Goal: Task Accomplishment & Management: Manage account settings

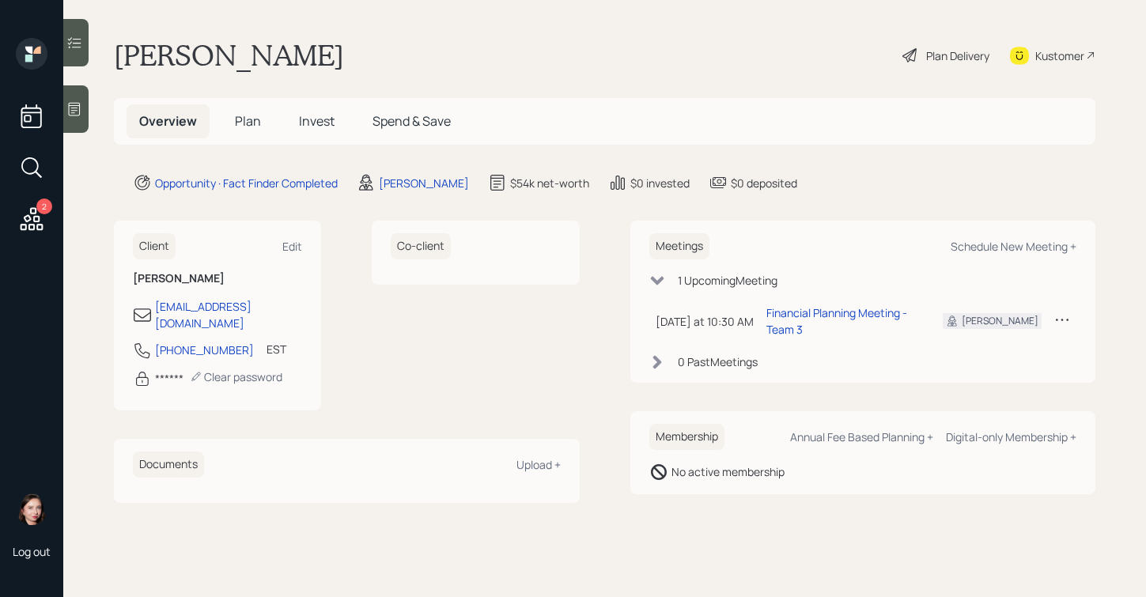
click at [945, 59] on div "Plan Delivery" at bounding box center [957, 55] width 63 height 17
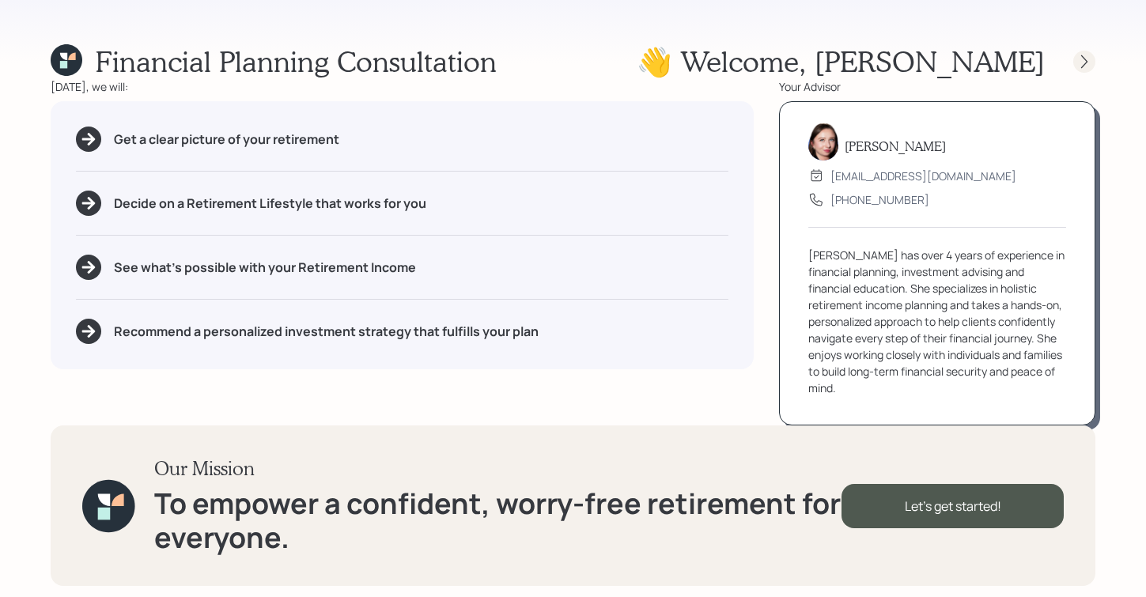
drag, startPoint x: 1096, startPoint y: 63, endPoint x: 1081, endPoint y: 66, distance: 15.4
click at [1095, 63] on div "Financial Planning Consultation 👋 Welcome , [PERSON_NAME] [DATE], we will: Get …" at bounding box center [573, 298] width 1146 height 597
click at [1076, 66] on icon at bounding box center [1084, 62] width 16 height 16
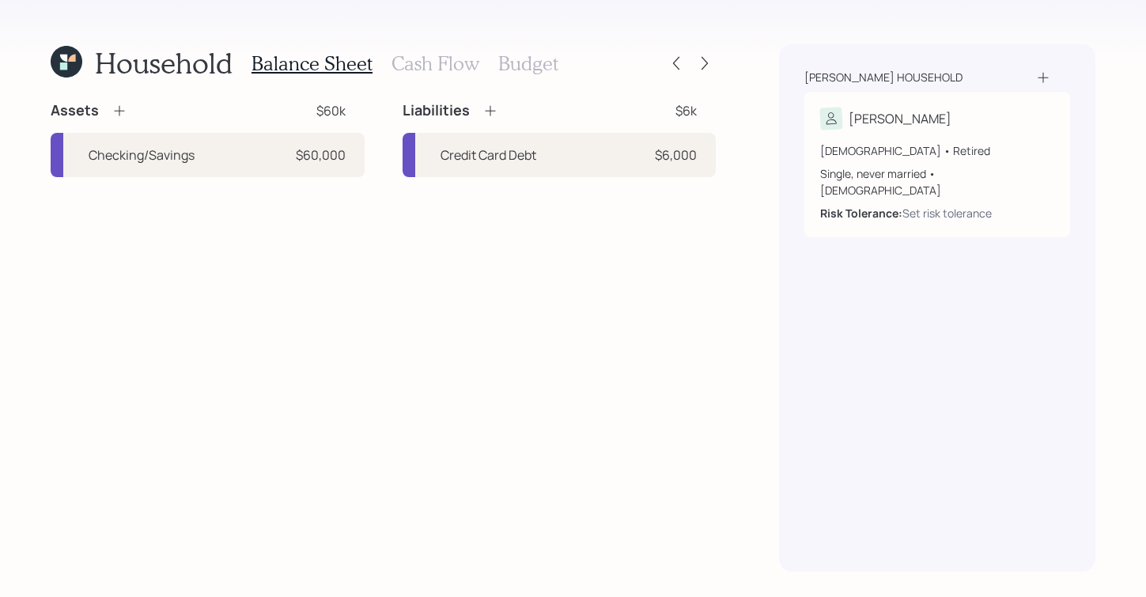
click at [422, 54] on h3 "Cash Flow" at bounding box center [435, 63] width 88 height 23
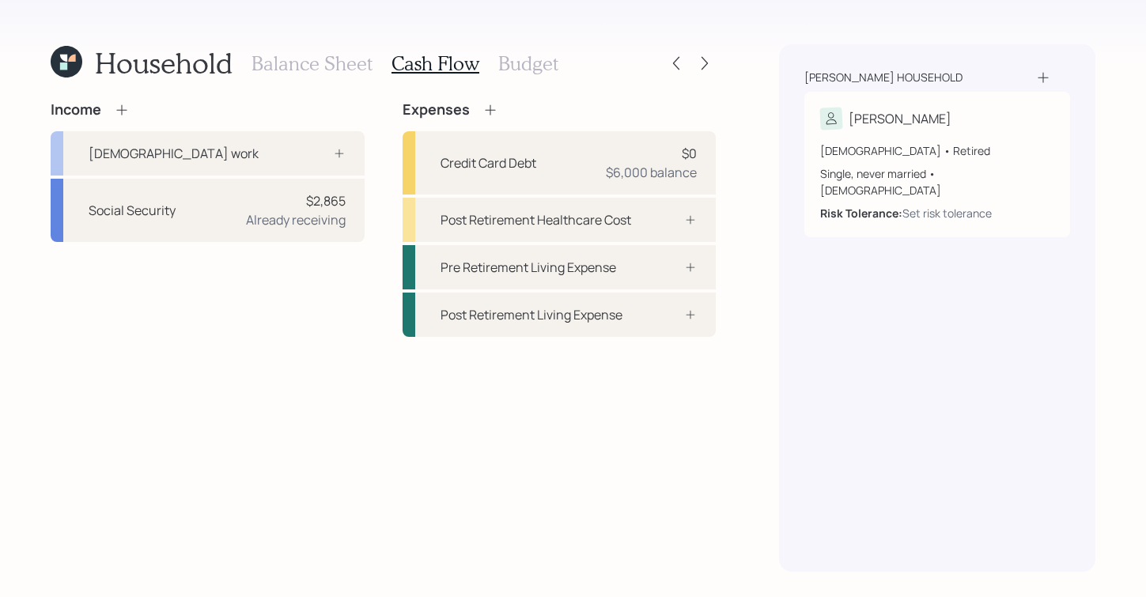
click at [270, 61] on h3 "Balance Sheet" at bounding box center [311, 63] width 121 height 23
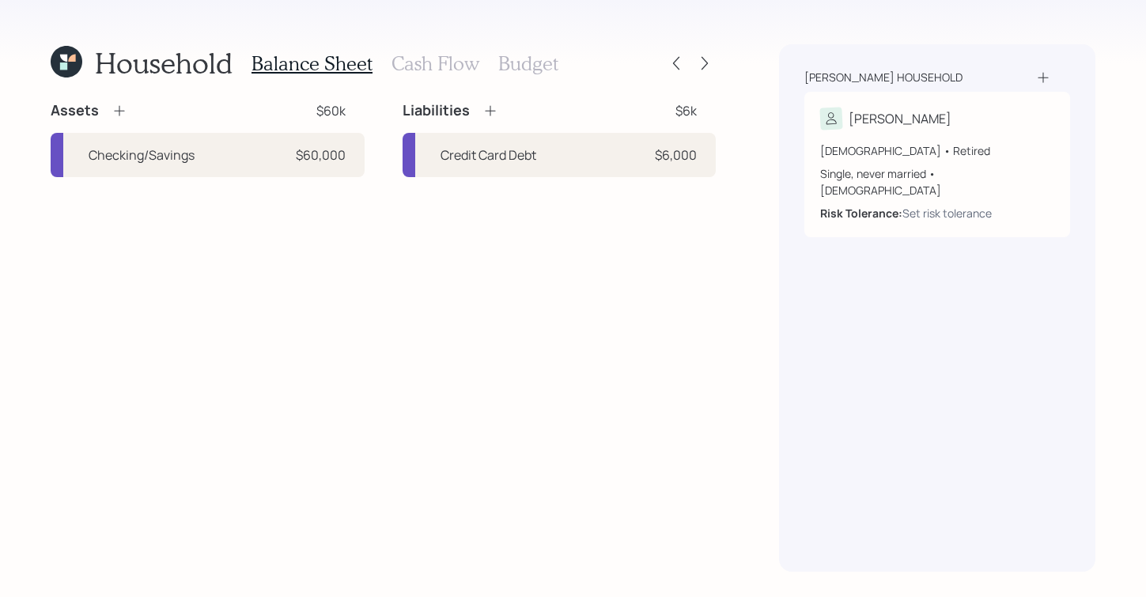
drag, startPoint x: 41, startPoint y: 51, endPoint x: 51, endPoint y: 55, distance: 11.0
click at [41, 51] on div "Household Balance Sheet Cash Flow Budget Assets $60k Checking/Savings $60,000 L…" at bounding box center [573, 298] width 1146 height 597
click at [66, 59] on icon at bounding box center [63, 58] width 7 height 7
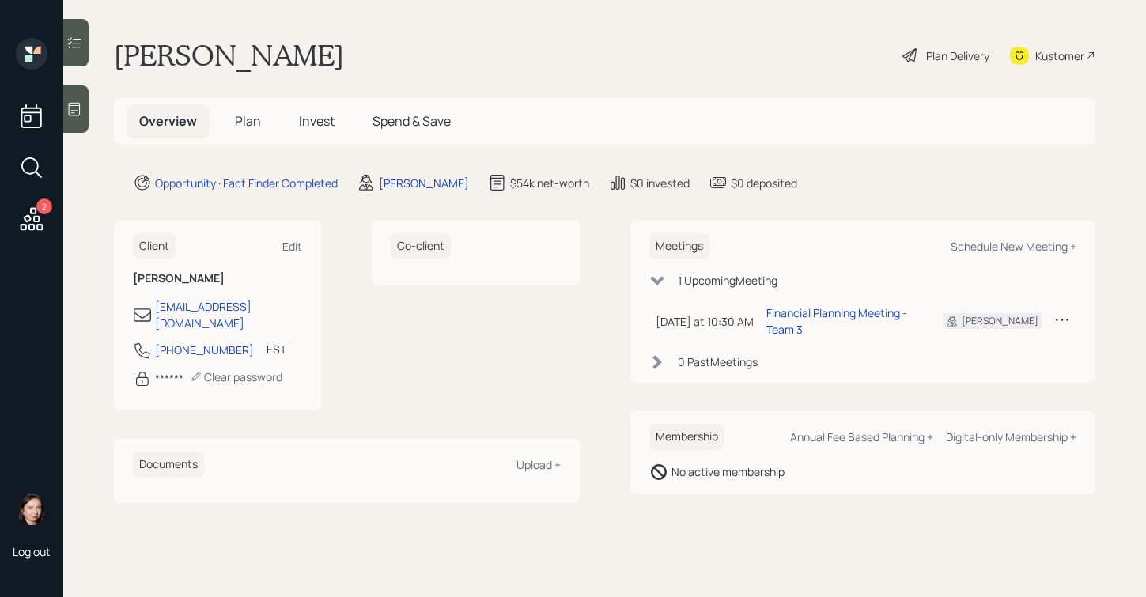
click at [923, 57] on div "Plan Delivery" at bounding box center [946, 55] width 90 height 35
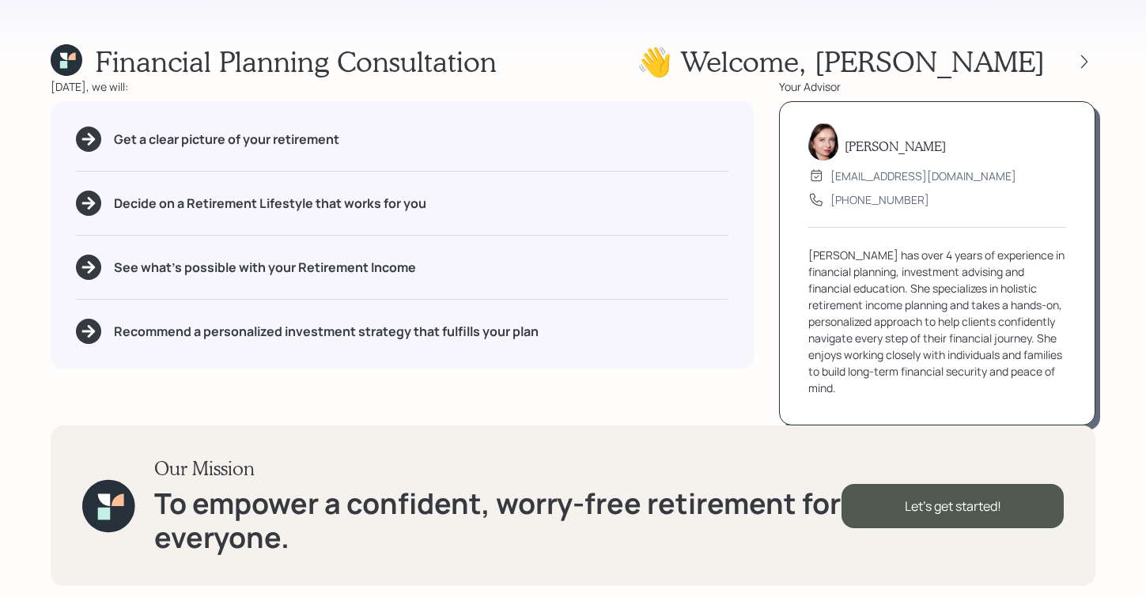
click at [583, 64] on div "Financial Planning Consultation 👋 Welcome , [PERSON_NAME]" at bounding box center [573, 61] width 1044 height 34
click at [1088, 62] on icon at bounding box center [1084, 62] width 16 height 16
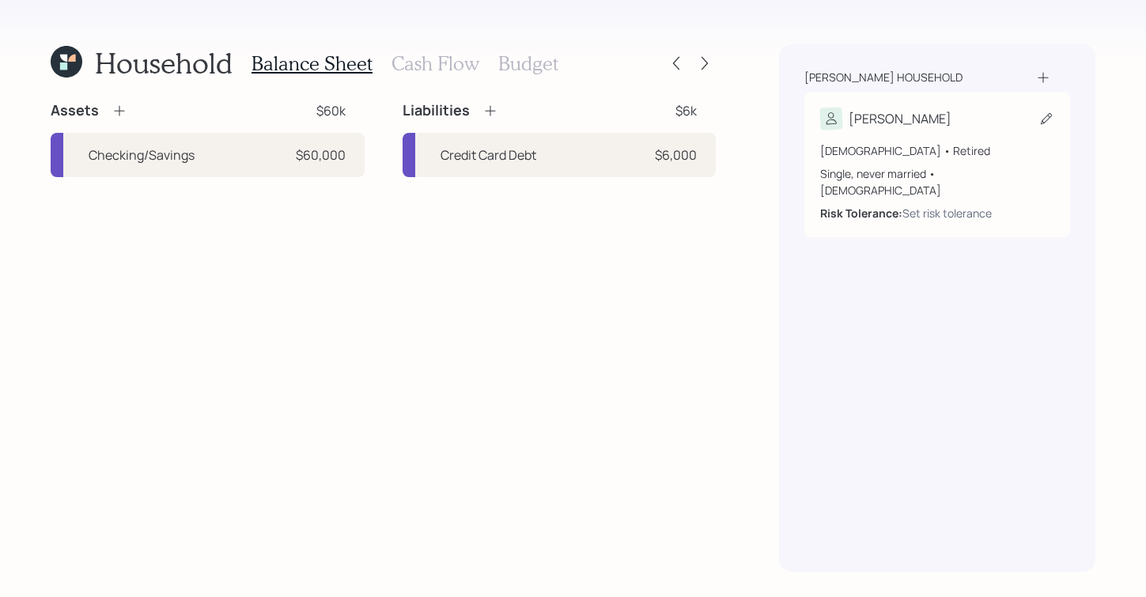
click at [972, 119] on div "[PERSON_NAME]" at bounding box center [937, 119] width 234 height 22
select select "[DEMOGRAPHIC_DATA]"
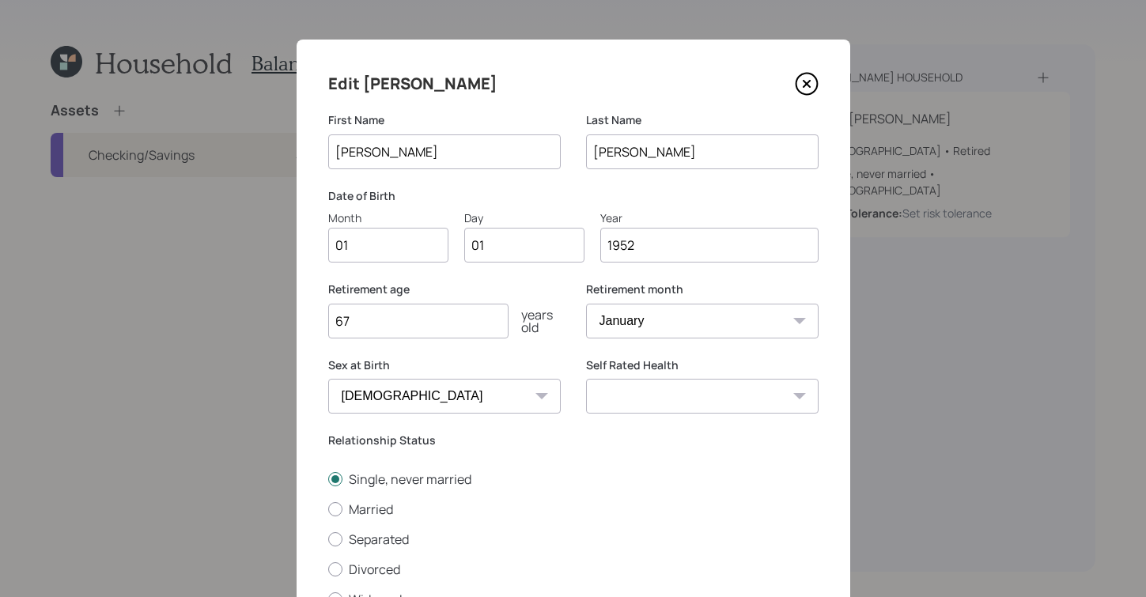
click at [395, 247] on input "01" at bounding box center [388, 245] width 120 height 35
type input "0"
type input "`0"
type input "00"
click at [383, 249] on input "`0" at bounding box center [388, 245] width 120 height 35
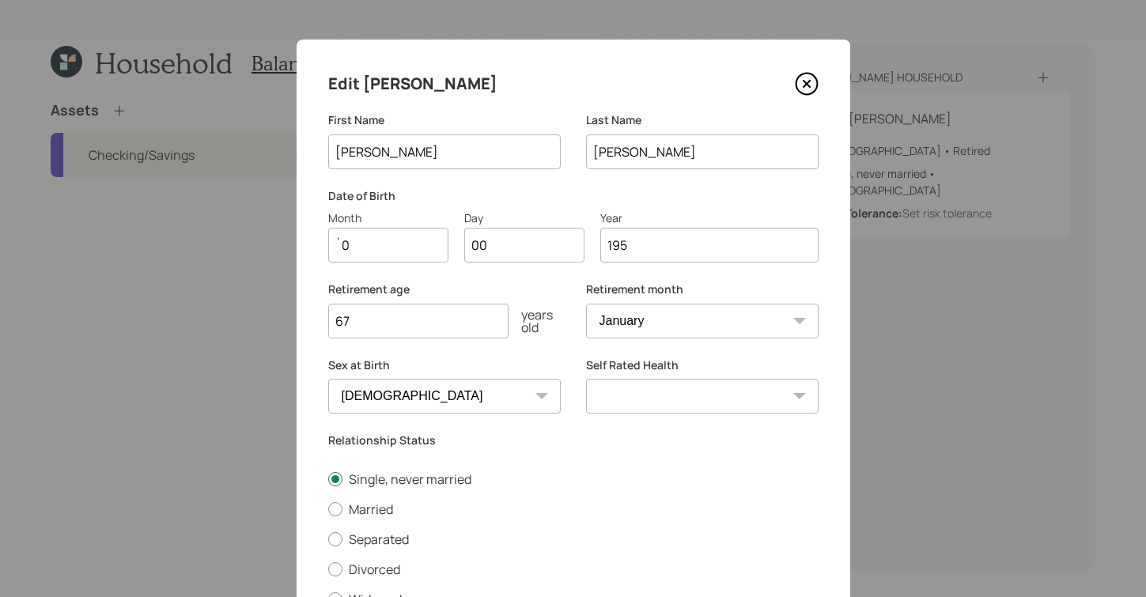
type input "195"
drag, startPoint x: 336, startPoint y: 247, endPoint x: 361, endPoint y: 247, distance: 25.3
click at [338, 247] on input "`0" at bounding box center [388, 245] width 120 height 35
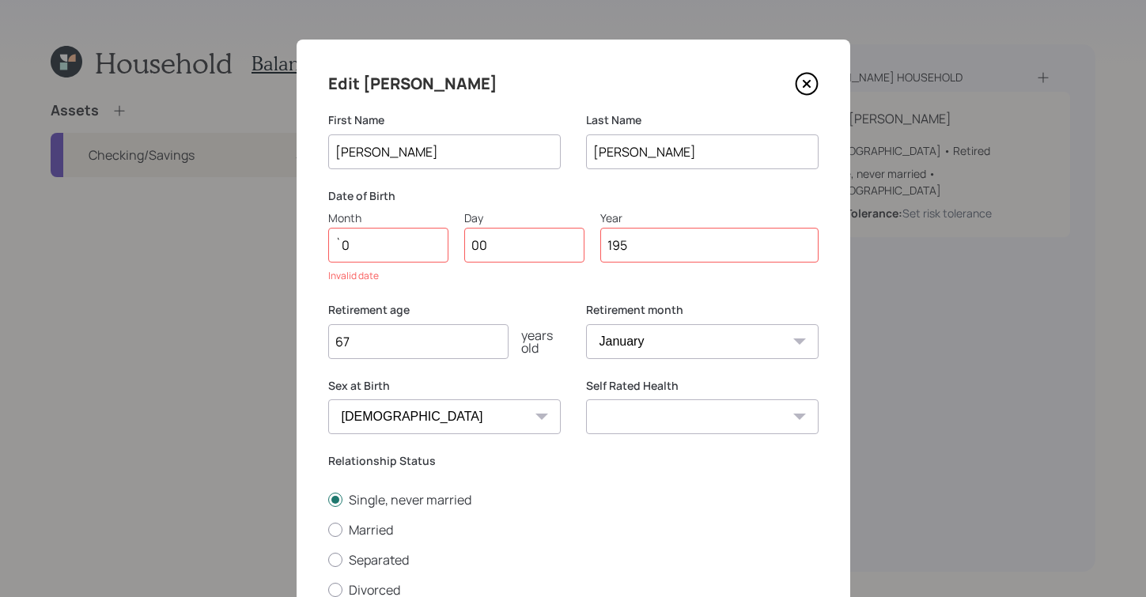
click at [374, 246] on input "`0" at bounding box center [388, 245] width 120 height 35
type input "`"
type input "10"
type input "05"
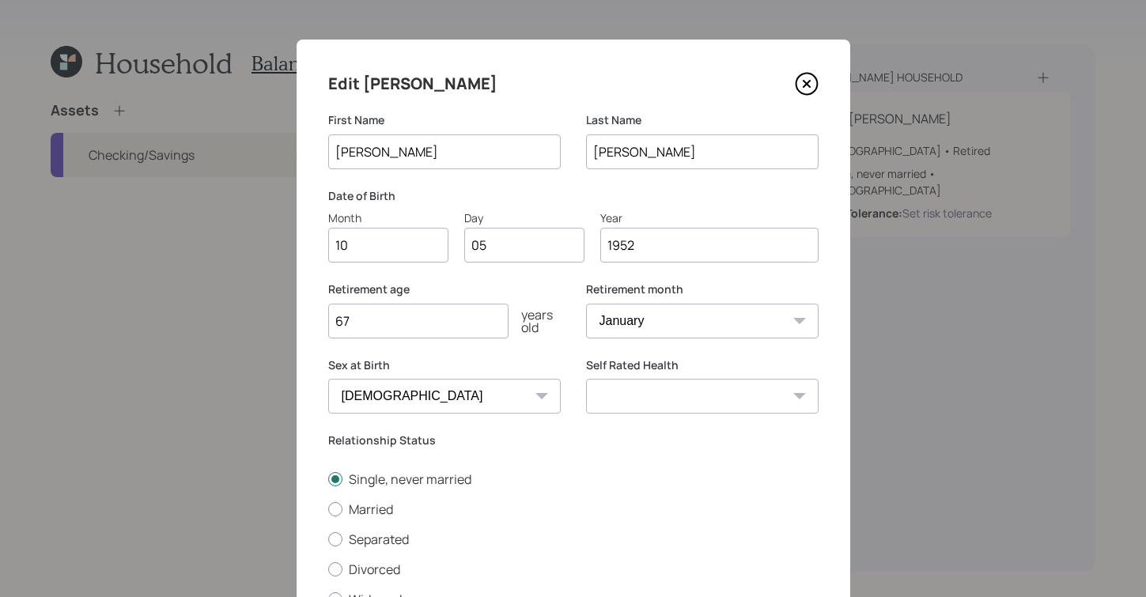
type input "1952"
click at [402, 327] on input "67" at bounding box center [418, 321] width 180 height 35
type input "62"
click at [682, 336] on select "January February March April May June July August September October November De…" at bounding box center [702, 321] width 232 height 35
select select "11"
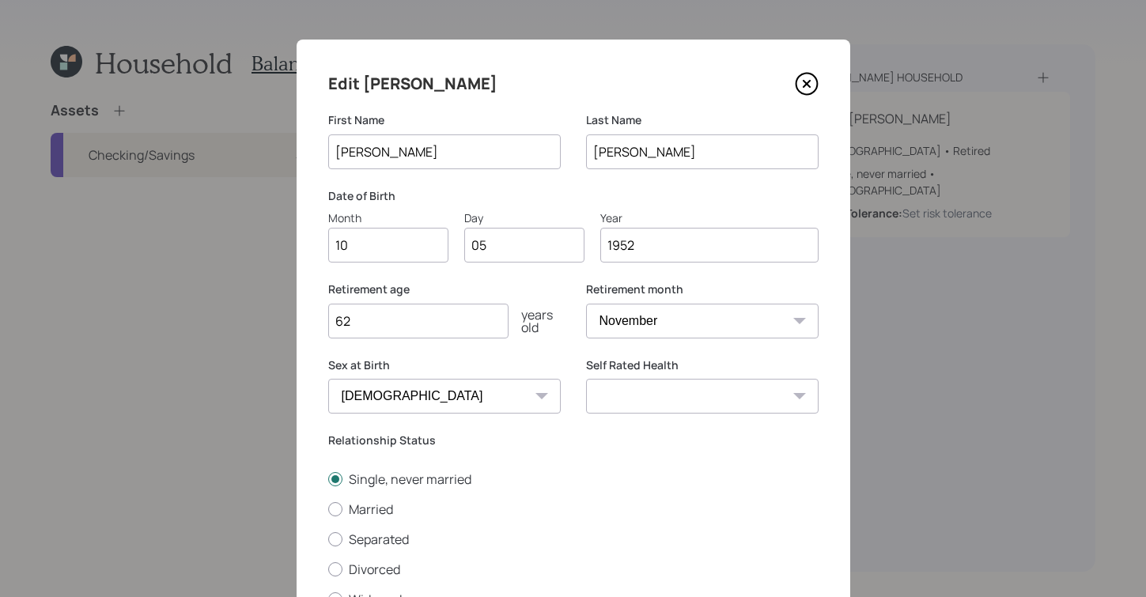
click at [586, 304] on select "January February March April May June July August September October November De…" at bounding box center [702, 321] width 232 height 35
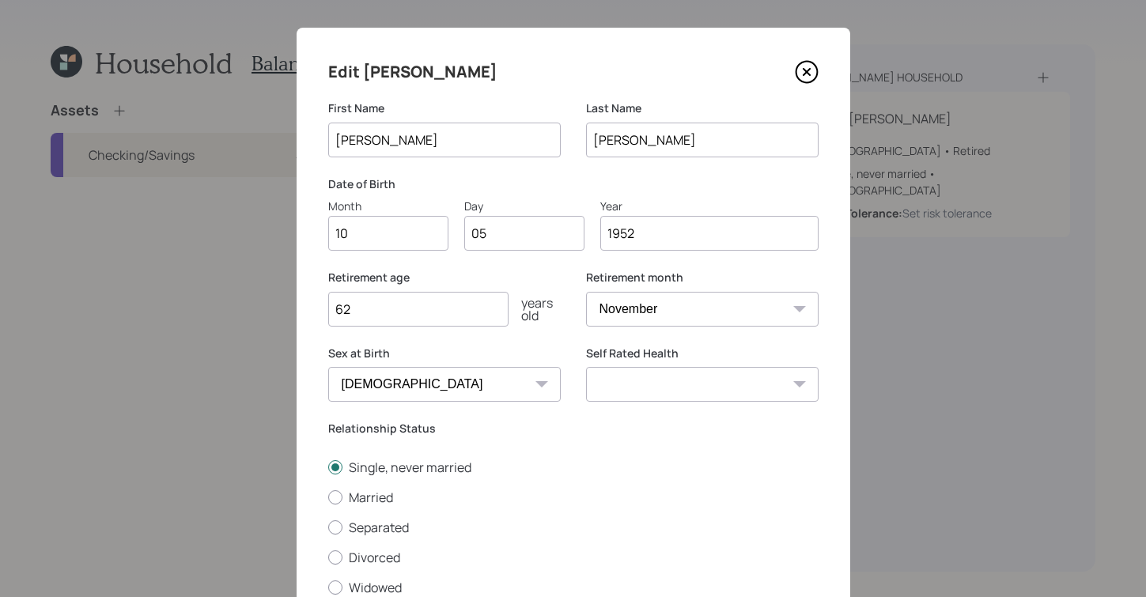
scroll to position [13, 0]
click at [792, 383] on div "Excellent Very Good Good Fair Poor" at bounding box center [702, 383] width 232 height 35
click at [791, 381] on div "Excellent Very Good Good Fair Poor" at bounding box center [702, 383] width 232 height 35
click at [768, 373] on select "Excellent Very Good Good Fair Poor" at bounding box center [702, 383] width 232 height 35
select select "fair"
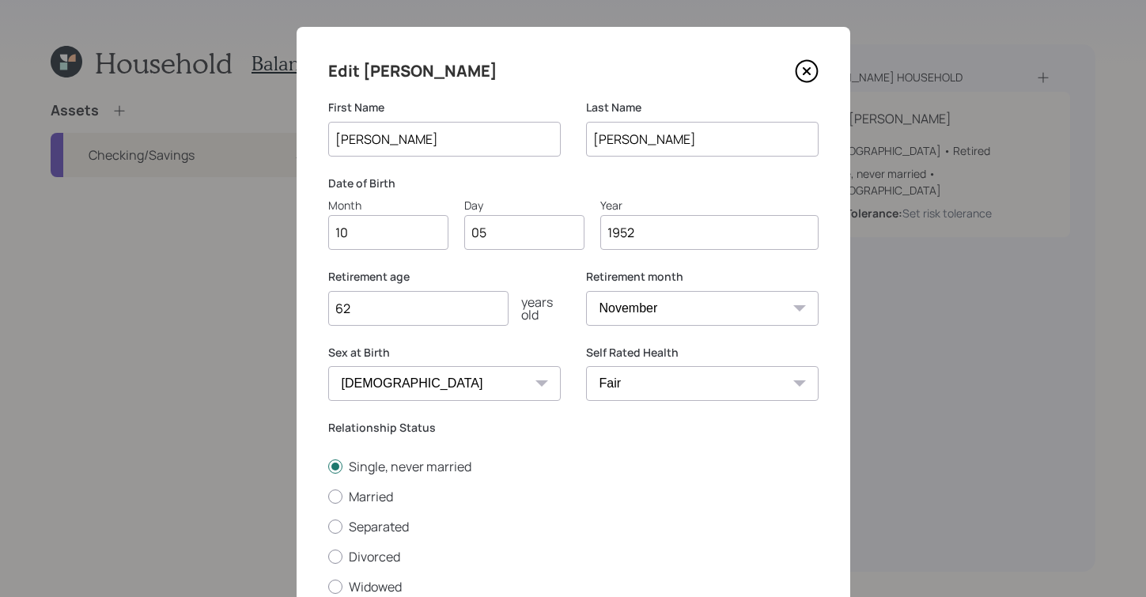
click at [586, 366] on select "Excellent Very Good Good Fair Poor" at bounding box center [702, 383] width 232 height 35
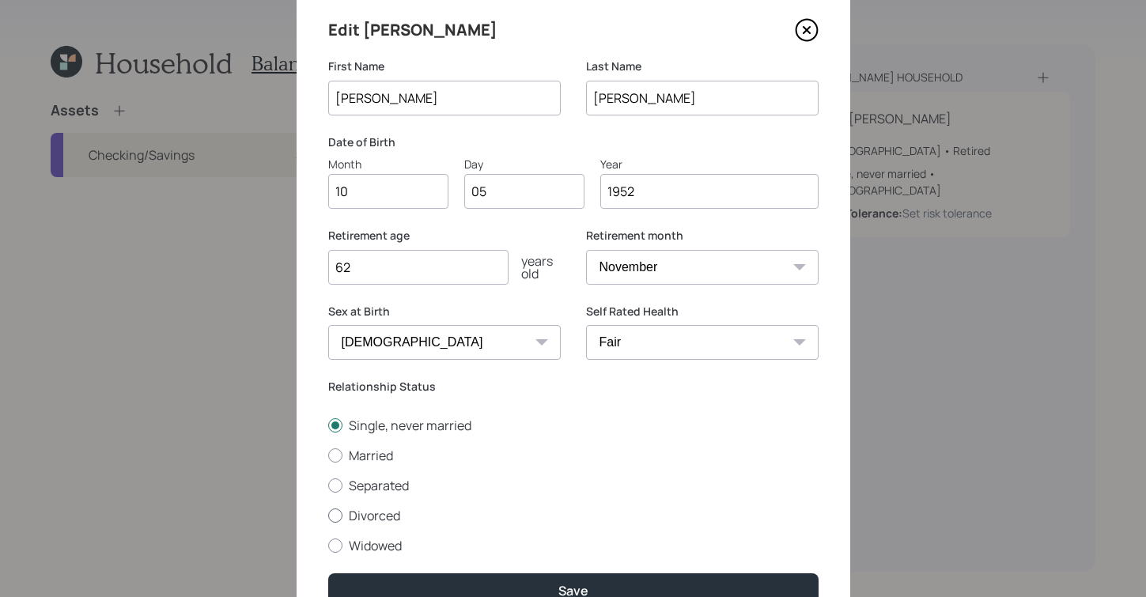
scroll to position [136, 0]
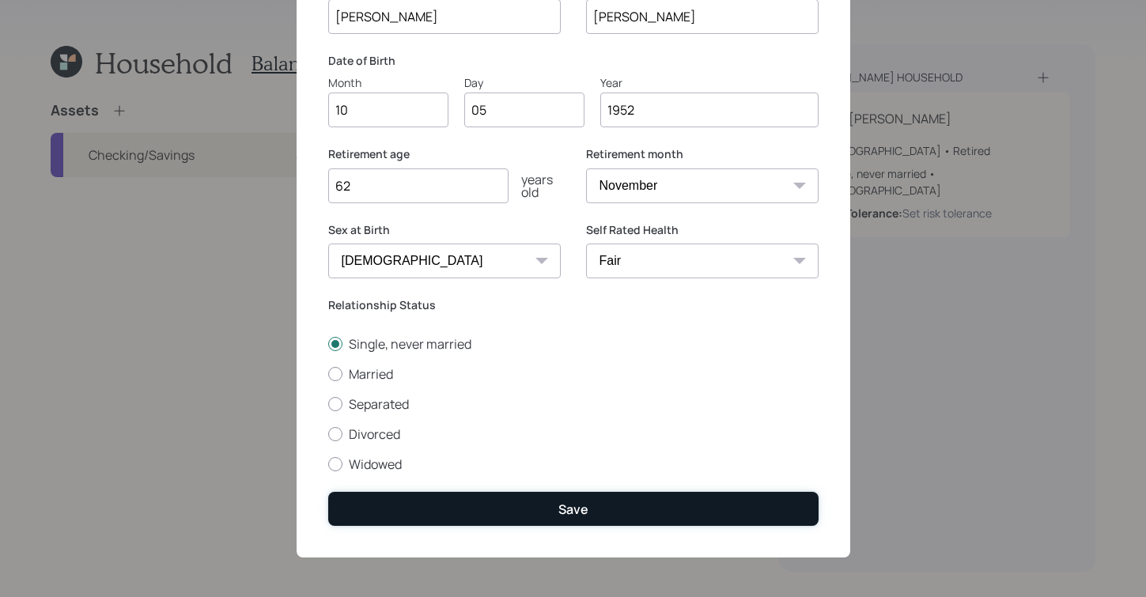
click at [565, 506] on div "Save" at bounding box center [573, 508] width 30 height 17
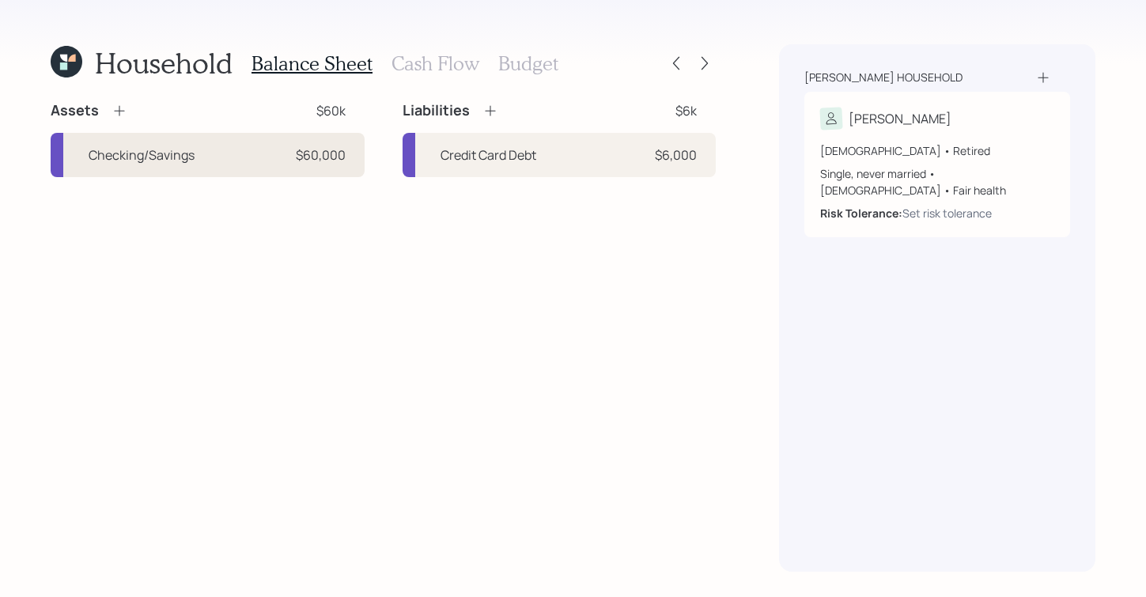
click at [304, 172] on div "Checking/Savings $60,000" at bounding box center [208, 155] width 314 height 44
select select "cash"
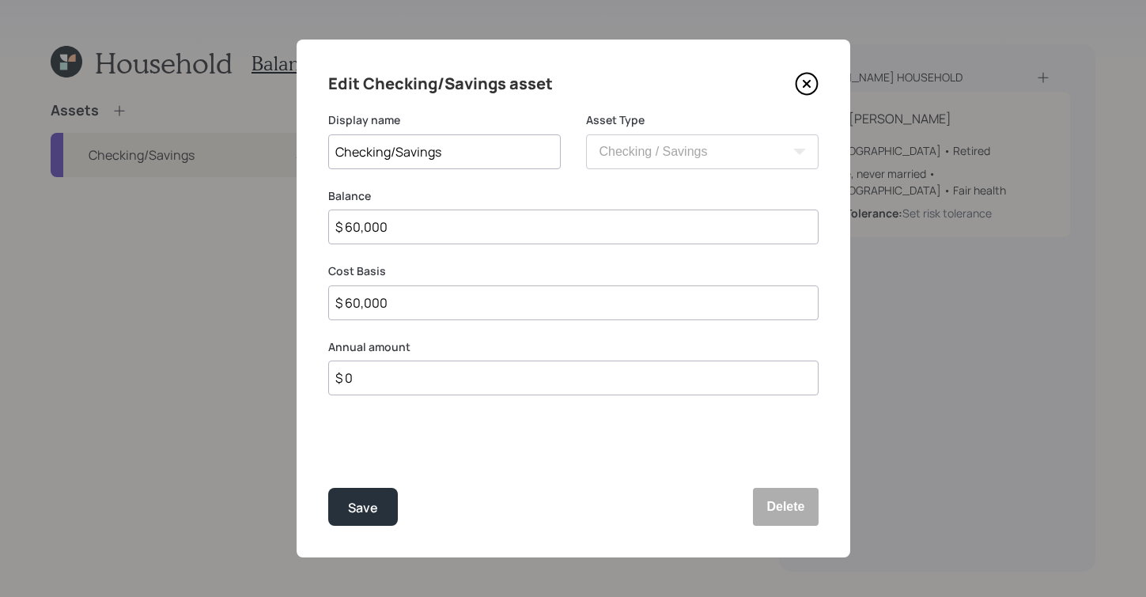
drag, startPoint x: 528, startPoint y: 232, endPoint x: 323, endPoint y: 213, distance: 206.4
click at [323, 213] on div "Edit Checking/Savings asset Display name Checking/Savings Asset Type SEP [PERSO…" at bounding box center [572, 299] width 553 height 518
type input "$"
type input "$ 6"
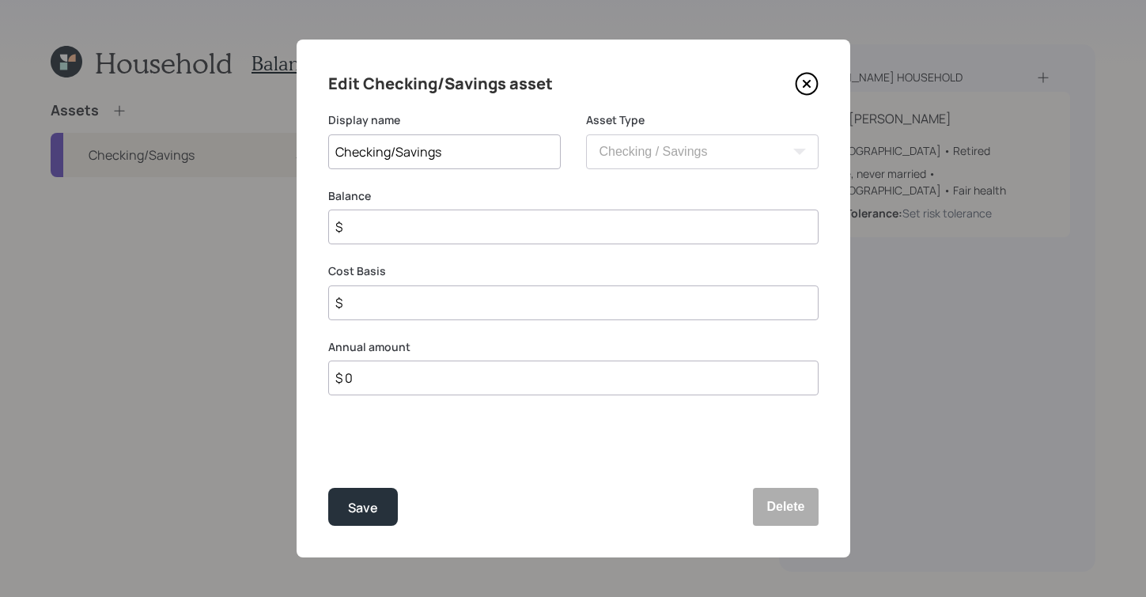
type input "$ 6"
type input "$ 60"
type input "$ 6"
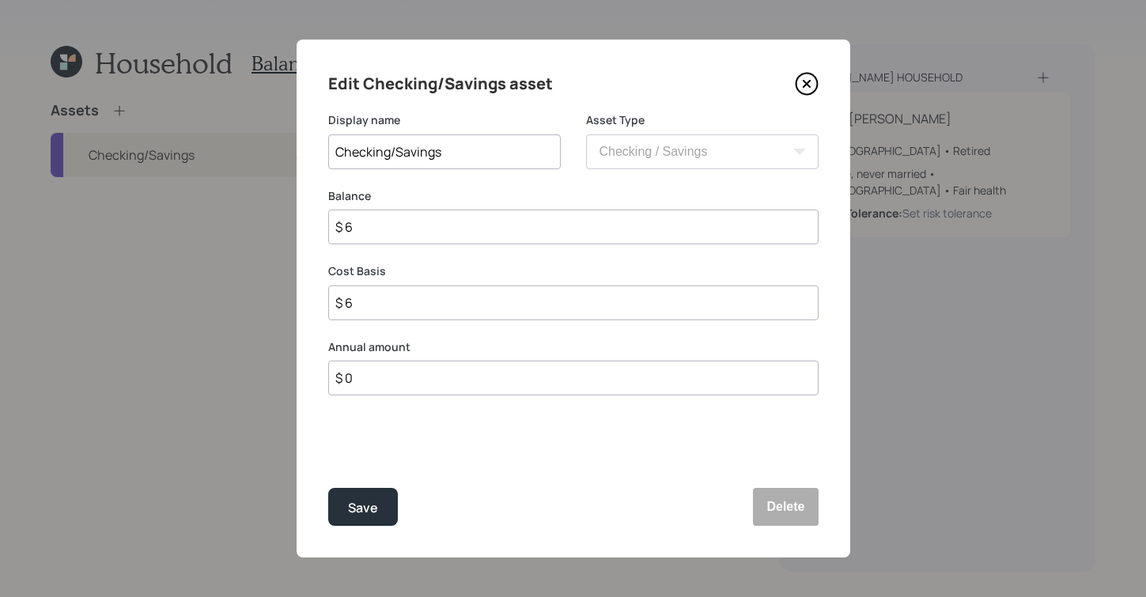
type input "$"
type input "$ 6"
type input "$ 60"
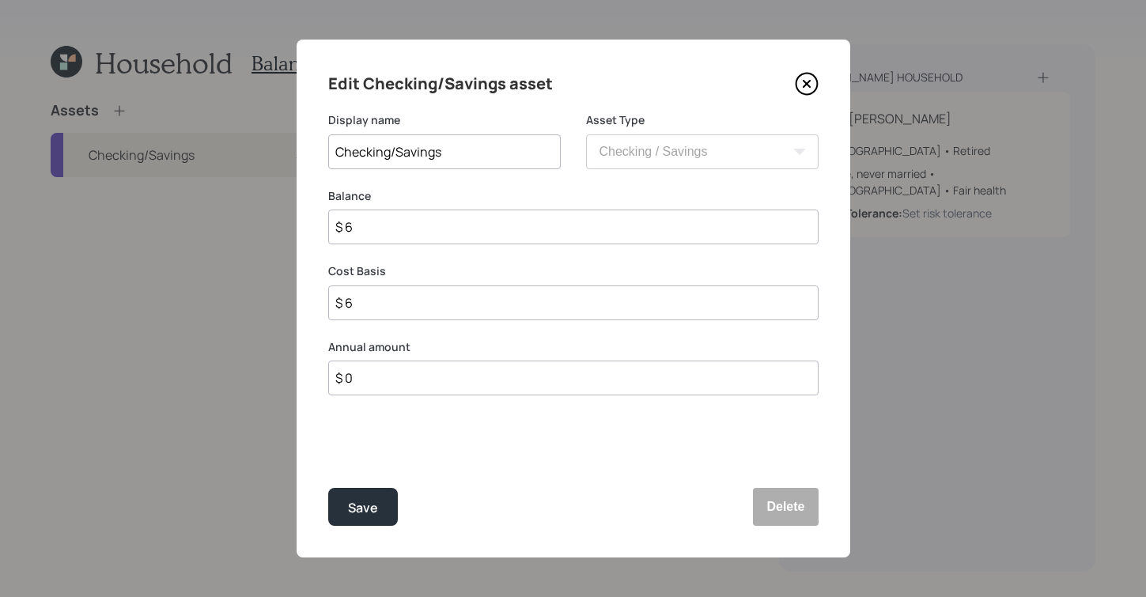
type input "$ 60"
click at [359, 483] on div "Edit Checking/Savings asset Display name Checking/Savings Asset Type SEP [PERSO…" at bounding box center [572, 299] width 553 height 518
click at [348, 500] on div "Save" at bounding box center [363, 507] width 30 height 21
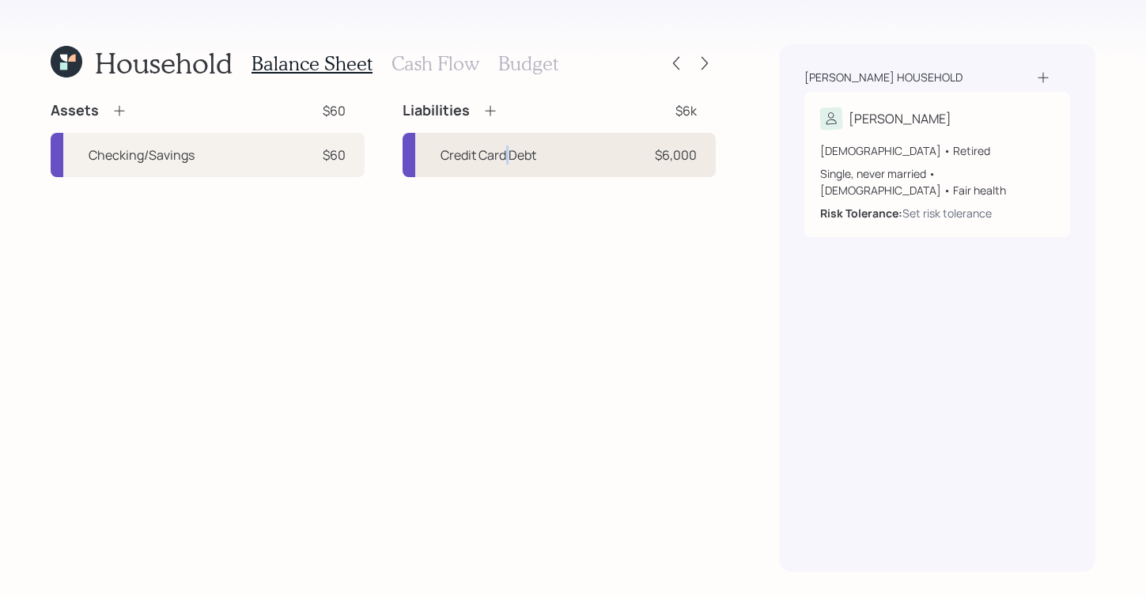
click at [508, 159] on div "Credit Card Debt" at bounding box center [488, 154] width 96 height 19
select select "credit_card"
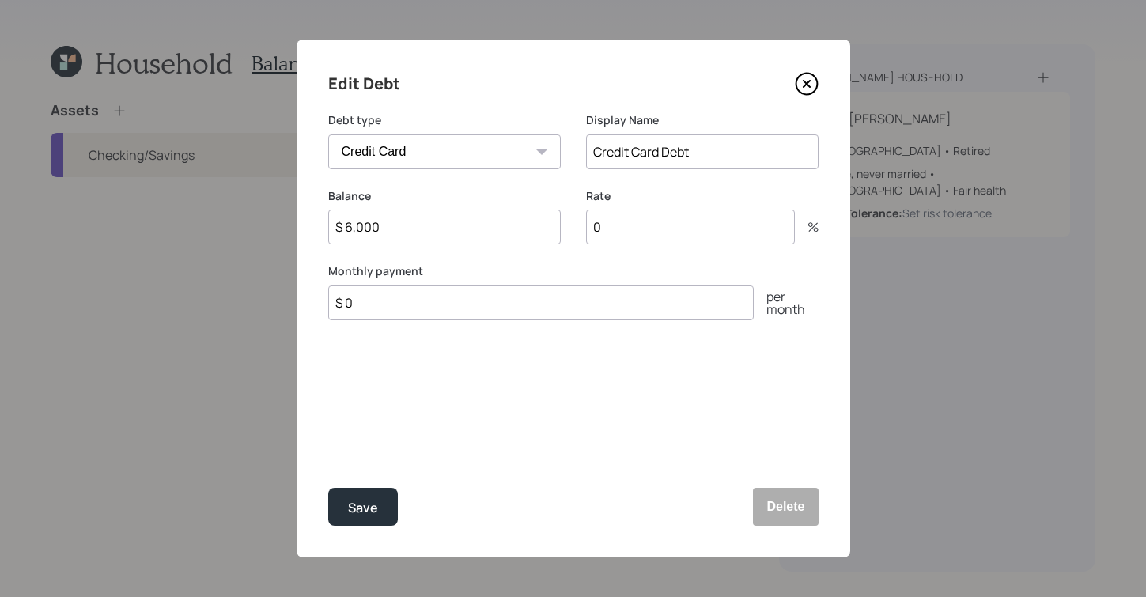
click at [663, 229] on input "0" at bounding box center [690, 227] width 209 height 35
type input "27"
click at [591, 319] on input "$ 0" at bounding box center [540, 302] width 425 height 35
type input "$ 220"
click at [375, 523] on button "Save" at bounding box center [363, 507] width 70 height 38
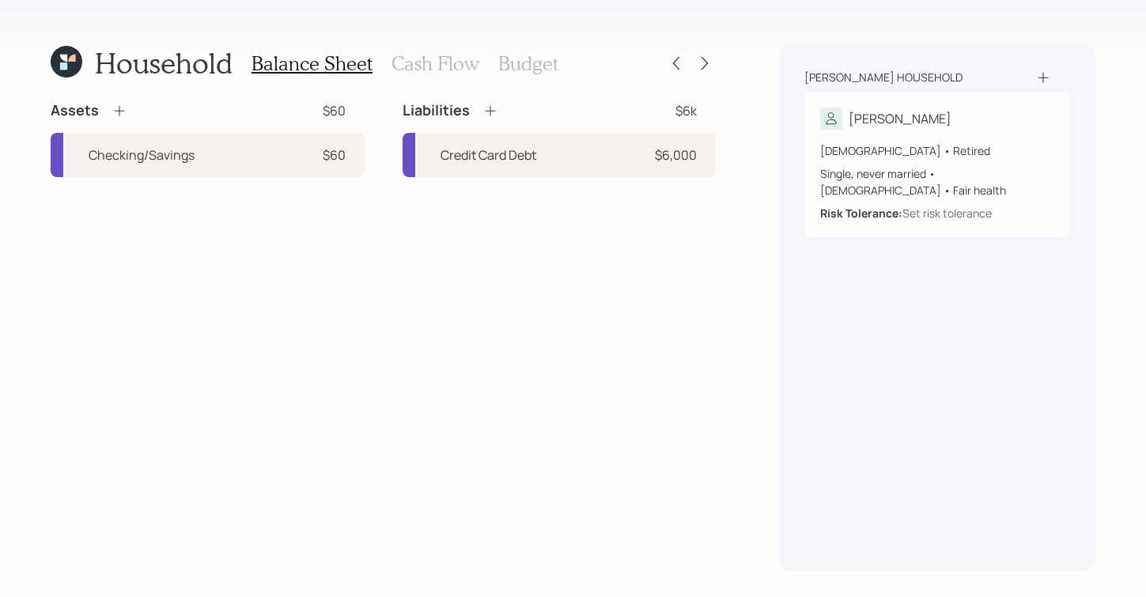
click at [419, 54] on h3 "Cash Flow" at bounding box center [435, 63] width 88 height 23
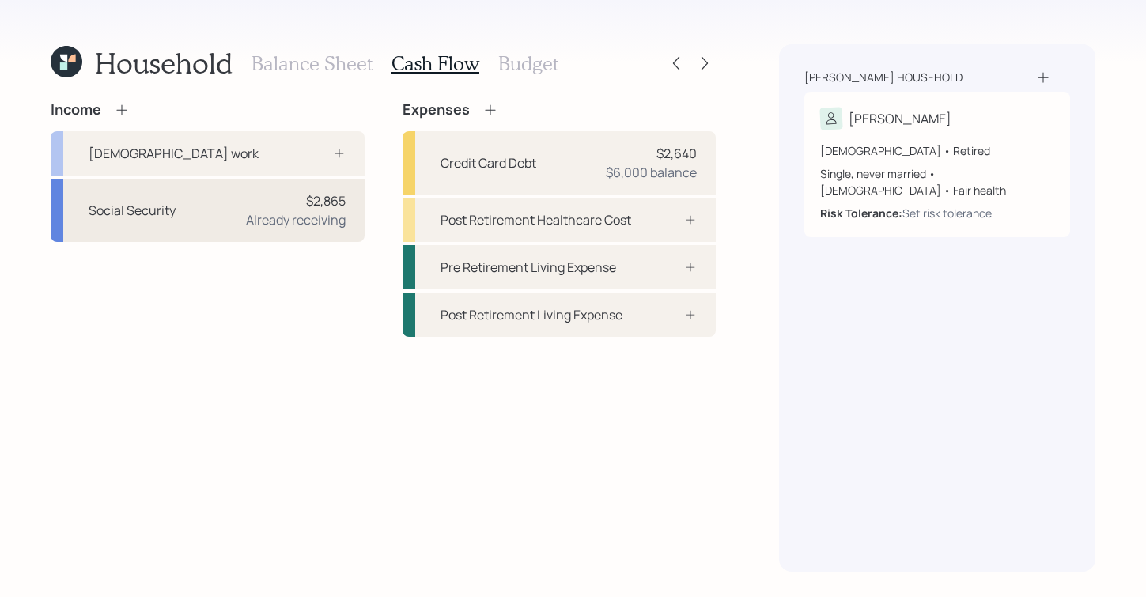
click at [312, 222] on div "Already receiving" at bounding box center [296, 219] width 100 height 19
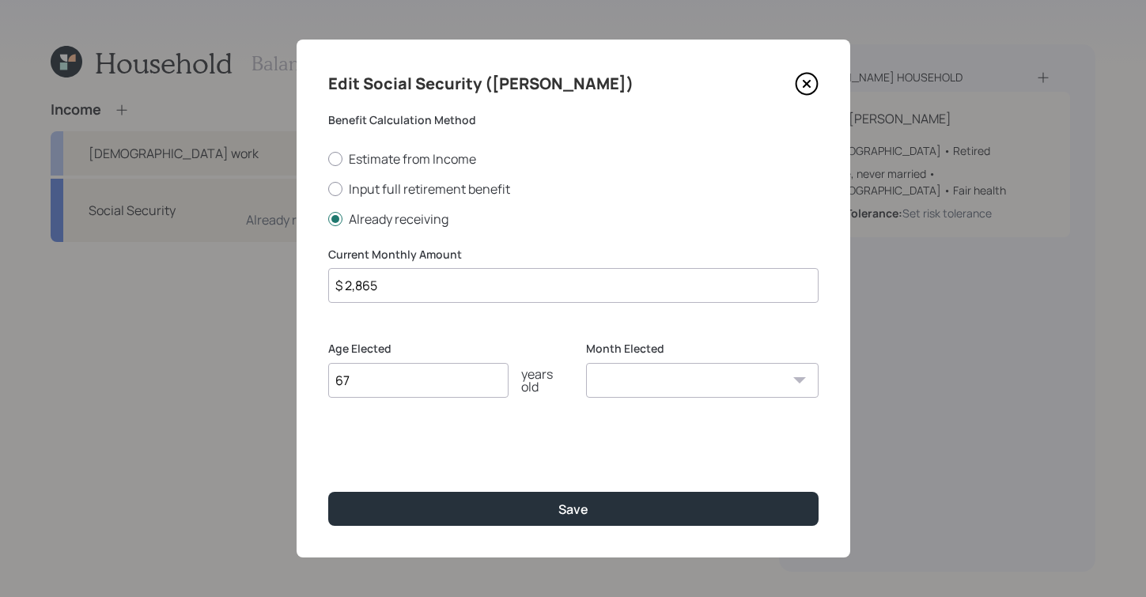
click at [414, 282] on input "$ 2,865" at bounding box center [573, 285] width 490 height 35
drag, startPoint x: 417, startPoint y: 289, endPoint x: 319, endPoint y: 258, distance: 102.0
click at [302, 274] on div "Edit Social Security ([PERSON_NAME]) Benefit Calculation Method Estimate from I…" at bounding box center [572, 299] width 553 height 518
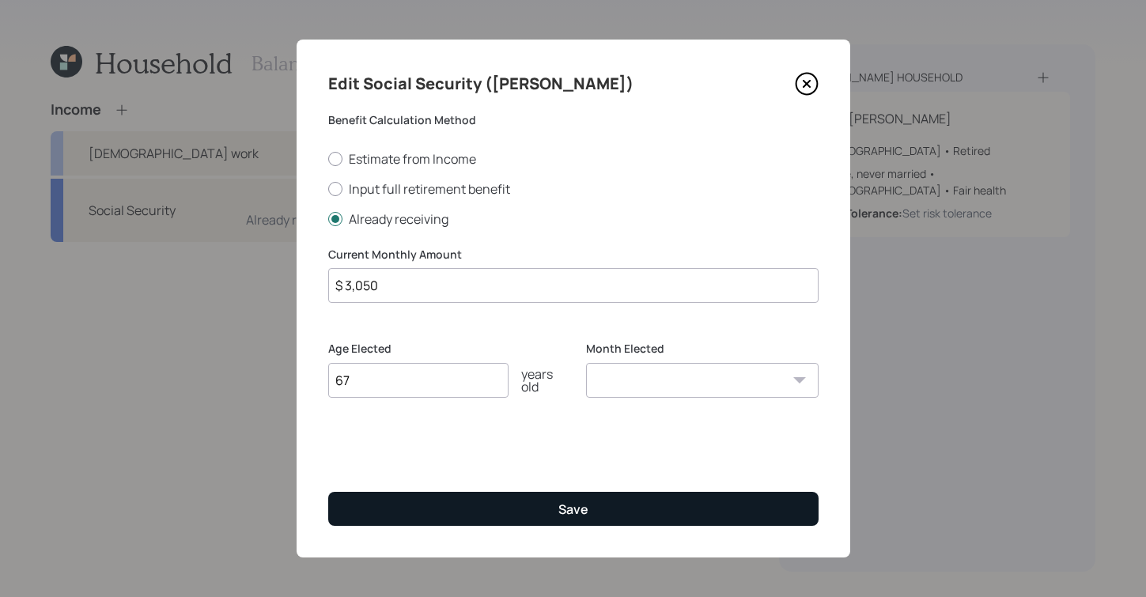
type input "$ 3,050"
click at [627, 509] on button "Save" at bounding box center [573, 509] width 490 height 34
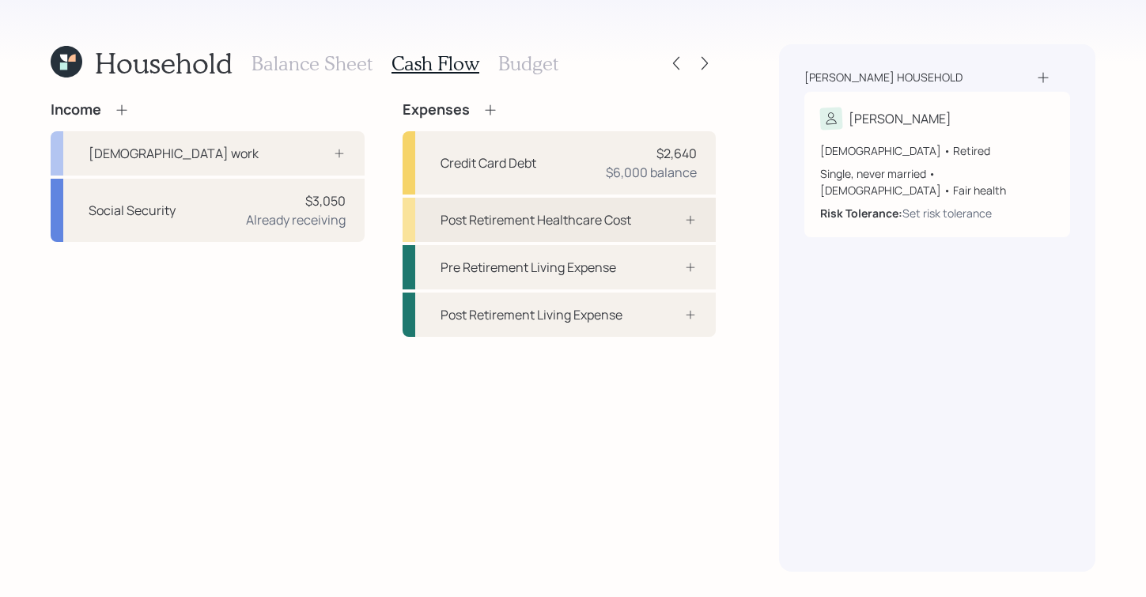
click at [481, 232] on div "Post Retirement Healthcare Cost" at bounding box center [559, 220] width 314 height 44
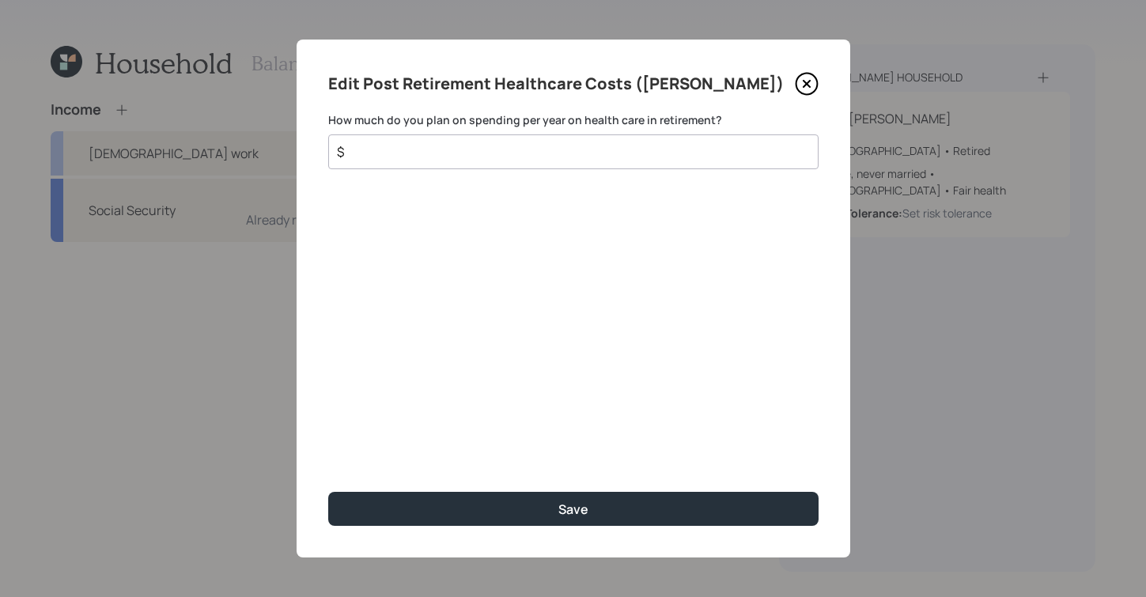
click at [531, 160] on input "$" at bounding box center [566, 151] width 463 height 19
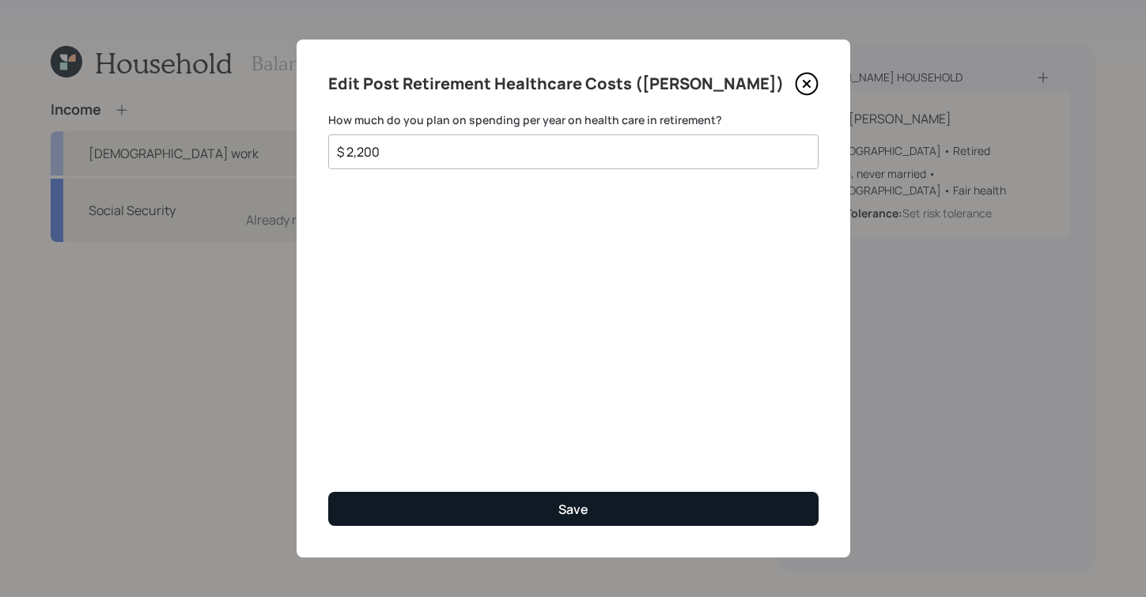
type input "$ 2,200"
click at [544, 500] on button "Save" at bounding box center [573, 509] width 490 height 34
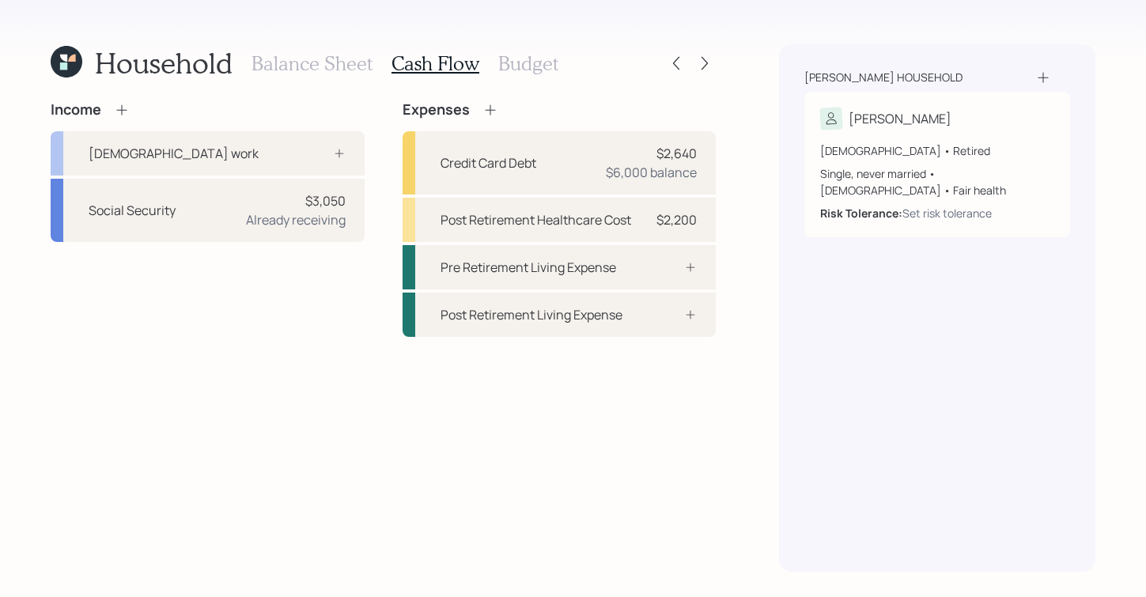
click at [521, 58] on h3 "Budget" at bounding box center [528, 63] width 60 height 23
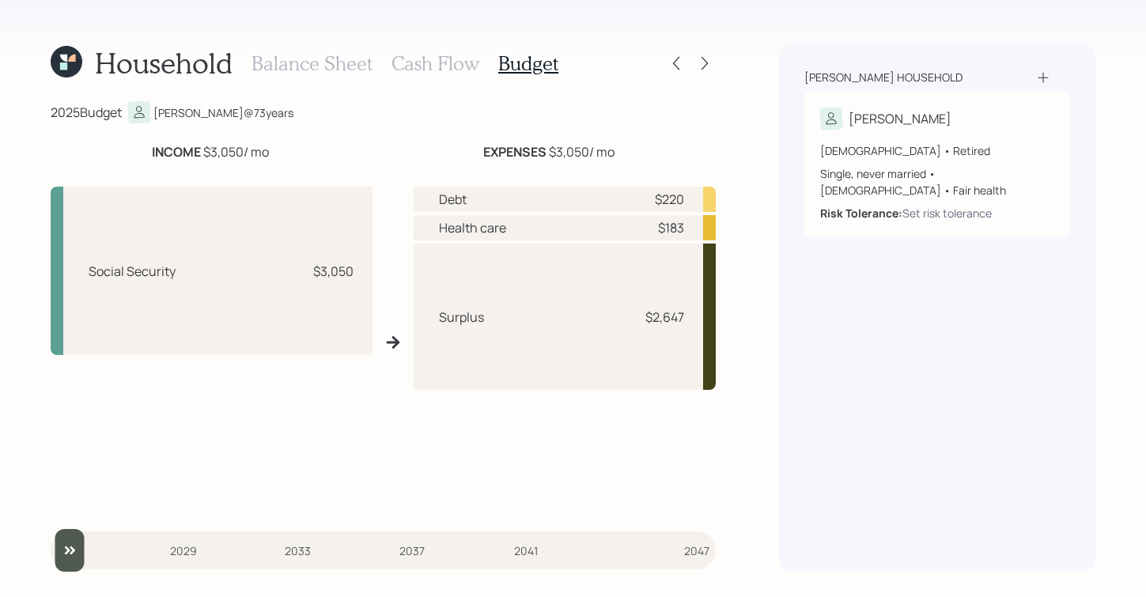
click at [459, 59] on h3 "Cash Flow" at bounding box center [435, 63] width 88 height 23
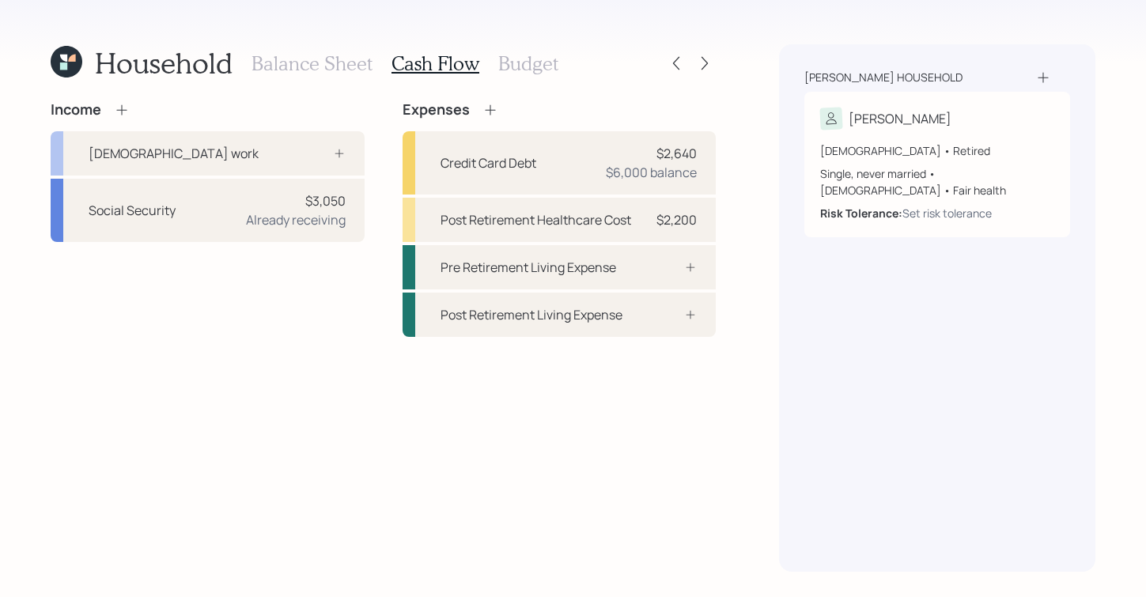
click at [493, 112] on icon at bounding box center [490, 110] width 16 height 16
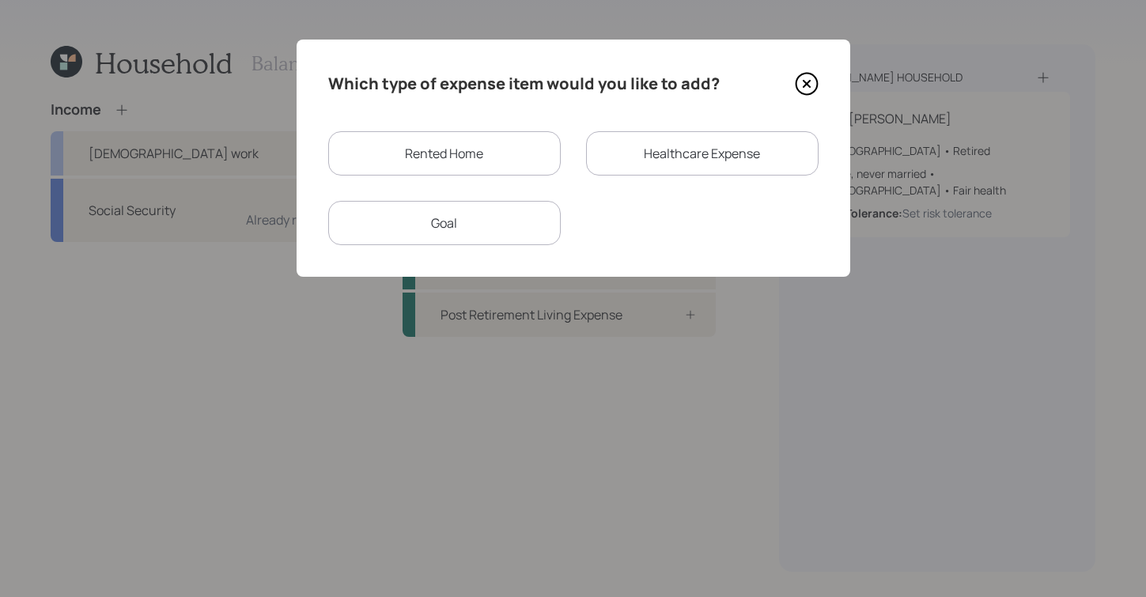
click at [523, 161] on div "Rented Home" at bounding box center [444, 153] width 232 height 44
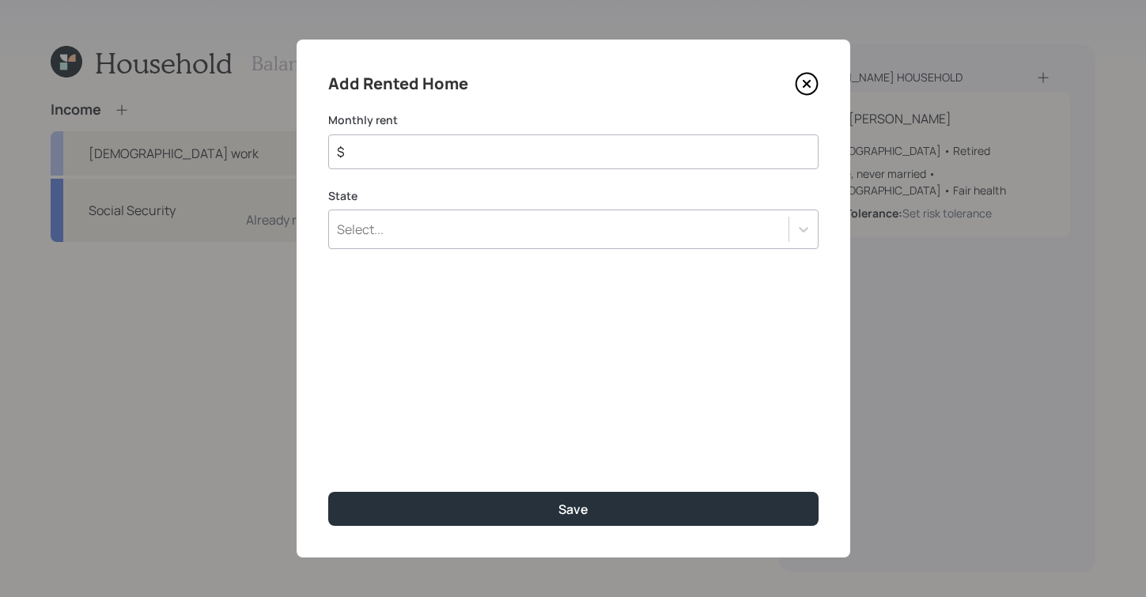
click at [459, 157] on input "$" at bounding box center [566, 151] width 463 height 19
type input "$ 647"
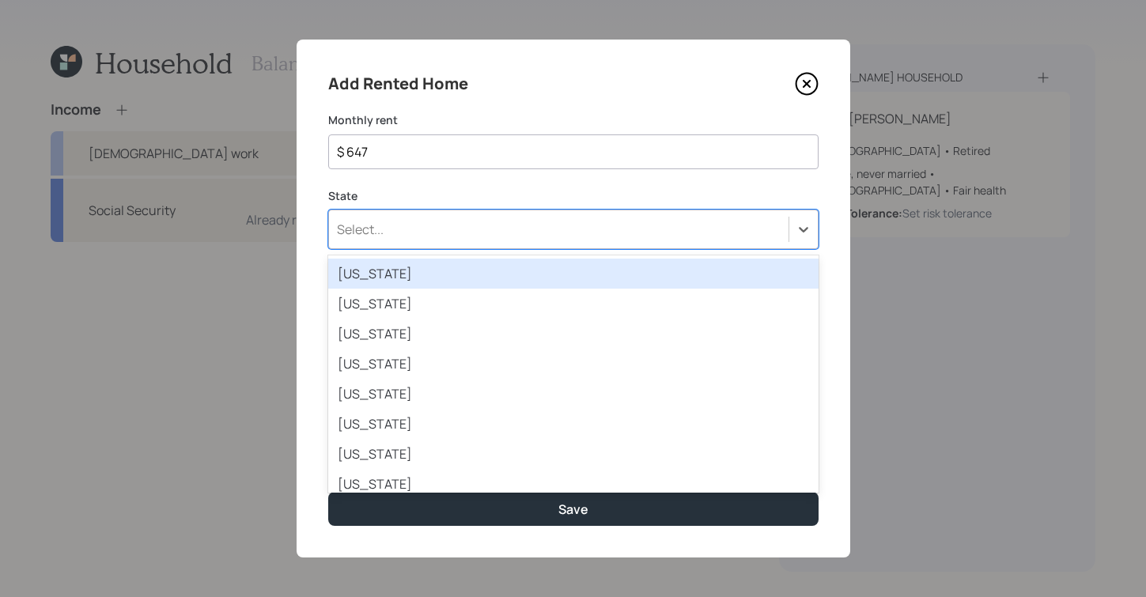
click at [467, 240] on div "Select..." at bounding box center [558, 229] width 459 height 27
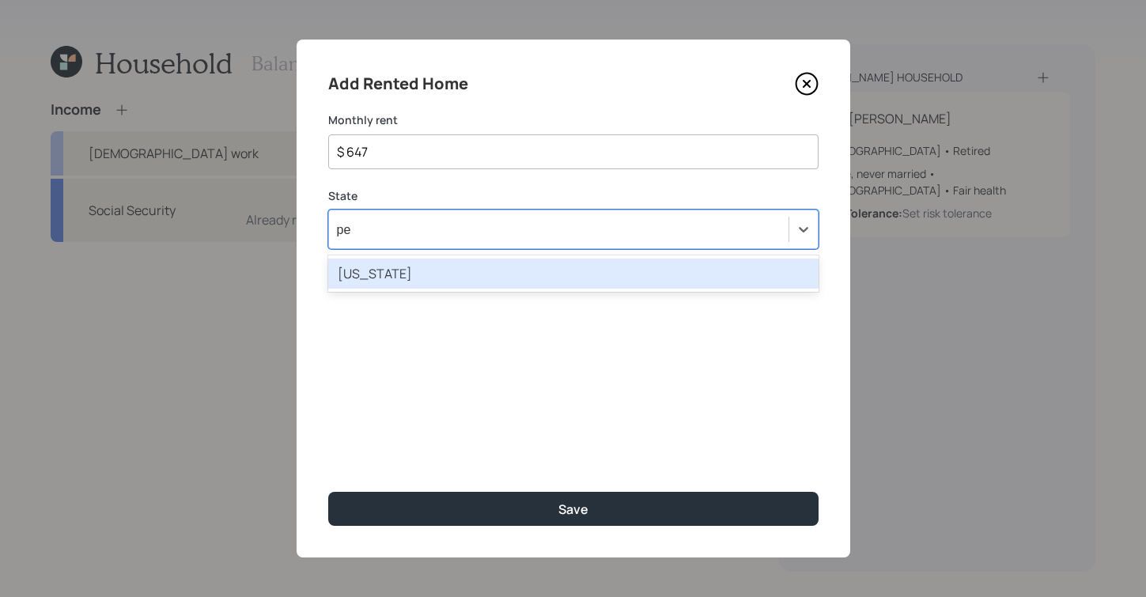
type input "pen"
click at [477, 272] on div "[US_STATE]" at bounding box center [573, 274] width 490 height 30
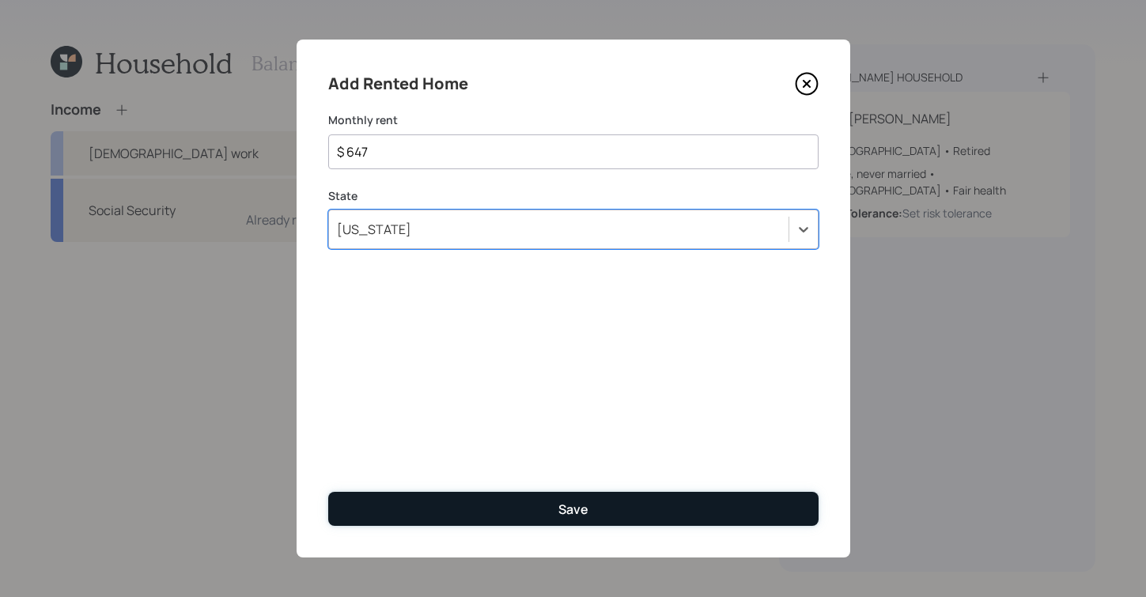
click at [603, 515] on button "Save" at bounding box center [573, 509] width 490 height 34
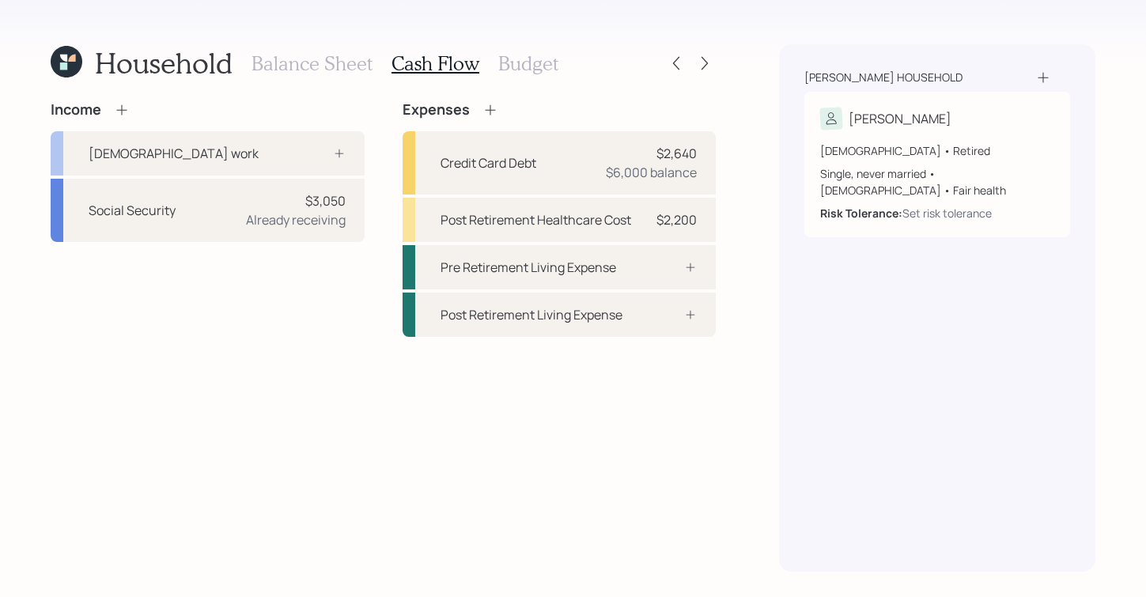
click at [518, 61] on h3 "Budget" at bounding box center [528, 63] width 60 height 23
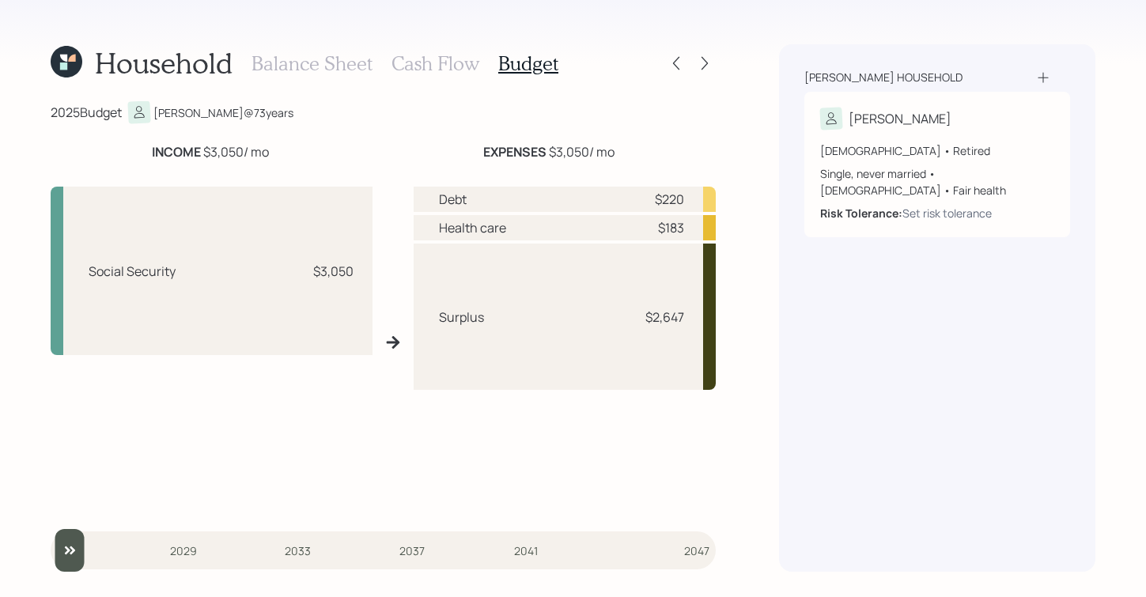
click at [434, 55] on h3 "Cash Flow" at bounding box center [435, 63] width 88 height 23
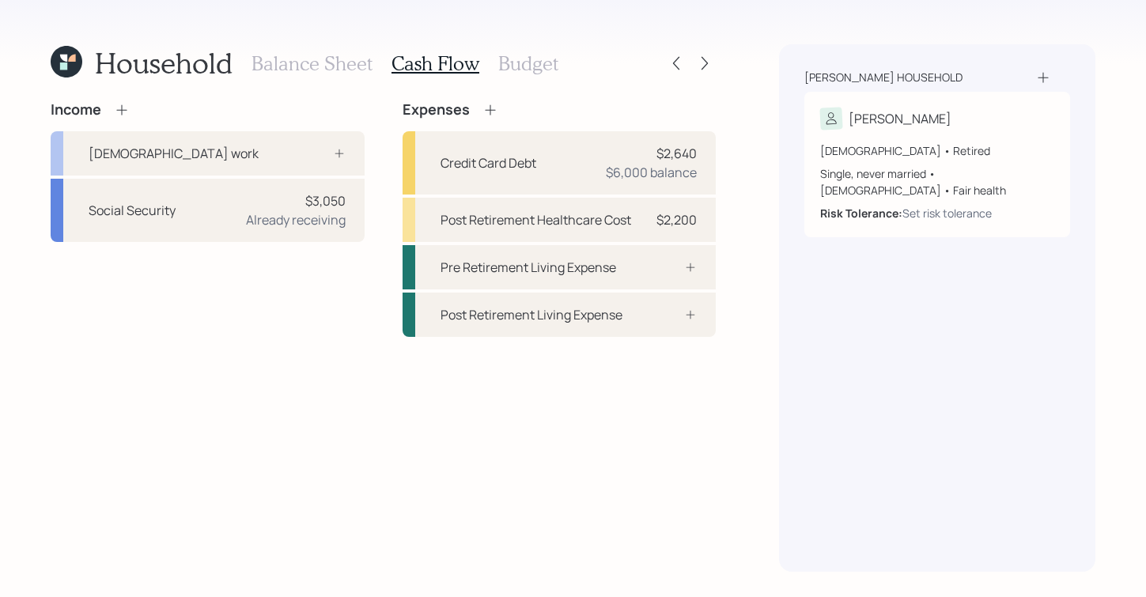
click at [499, 60] on h3 "Budget" at bounding box center [528, 63] width 60 height 23
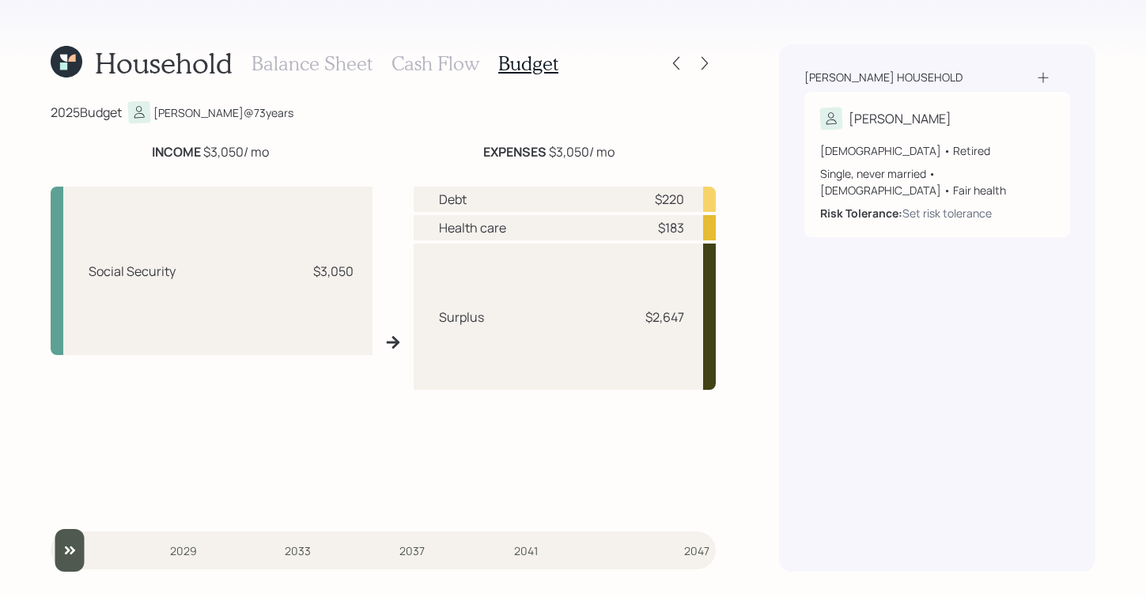
click at [417, 44] on div "Balance Sheet Cash Flow Budget" at bounding box center [404, 63] width 307 height 38
click at [417, 55] on h3 "Cash Flow" at bounding box center [435, 63] width 88 height 23
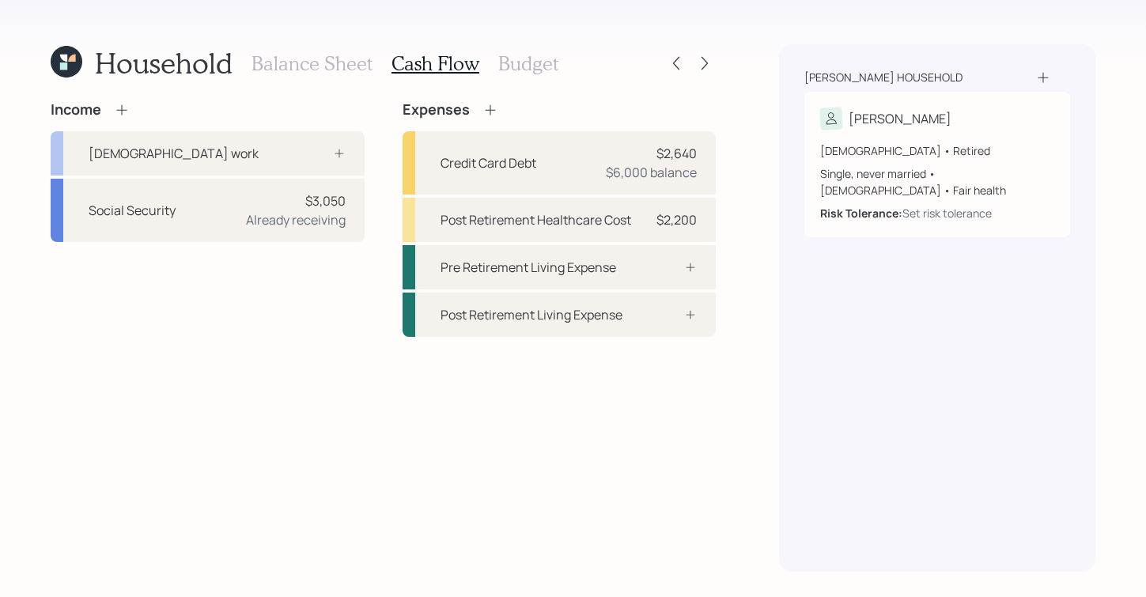
click at [490, 111] on icon at bounding box center [490, 110] width 16 height 16
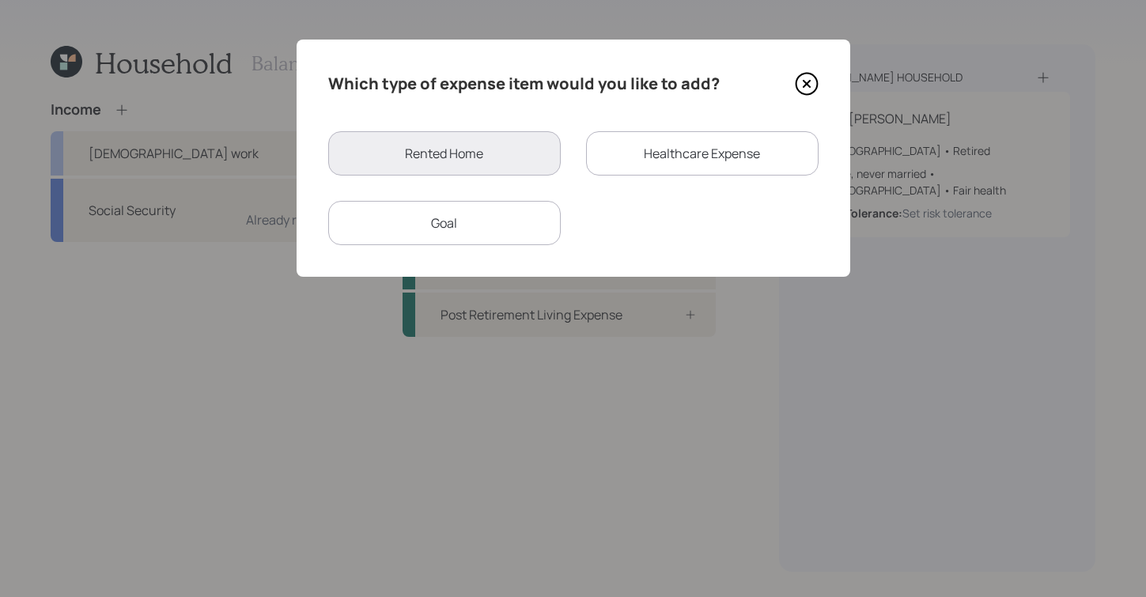
click at [800, 84] on icon at bounding box center [807, 84] width 24 height 24
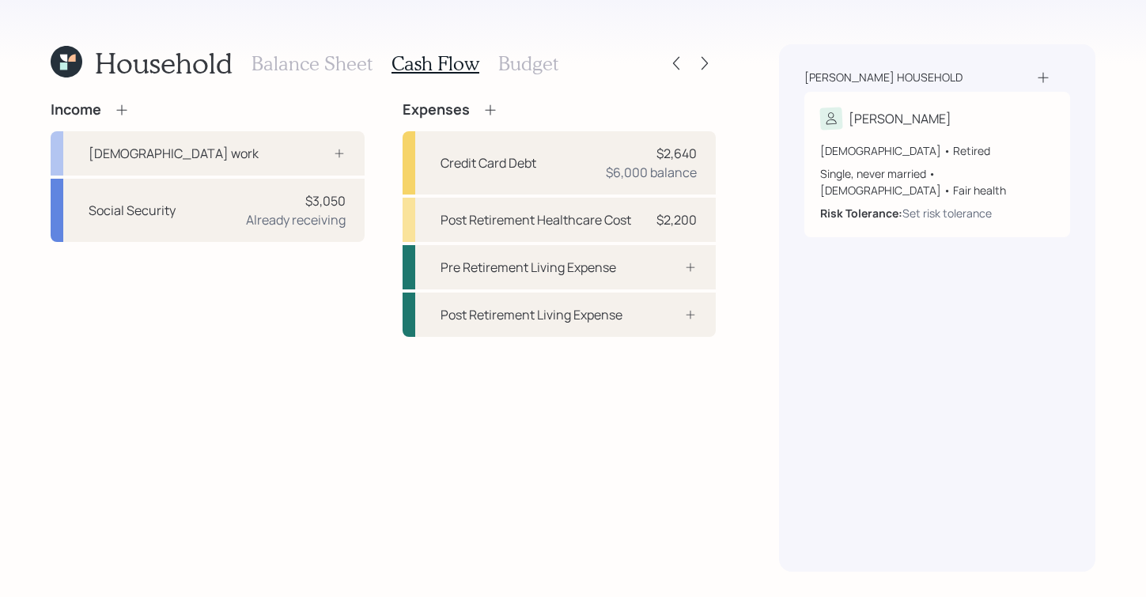
click at [535, 60] on h3 "Budget" at bounding box center [528, 63] width 60 height 23
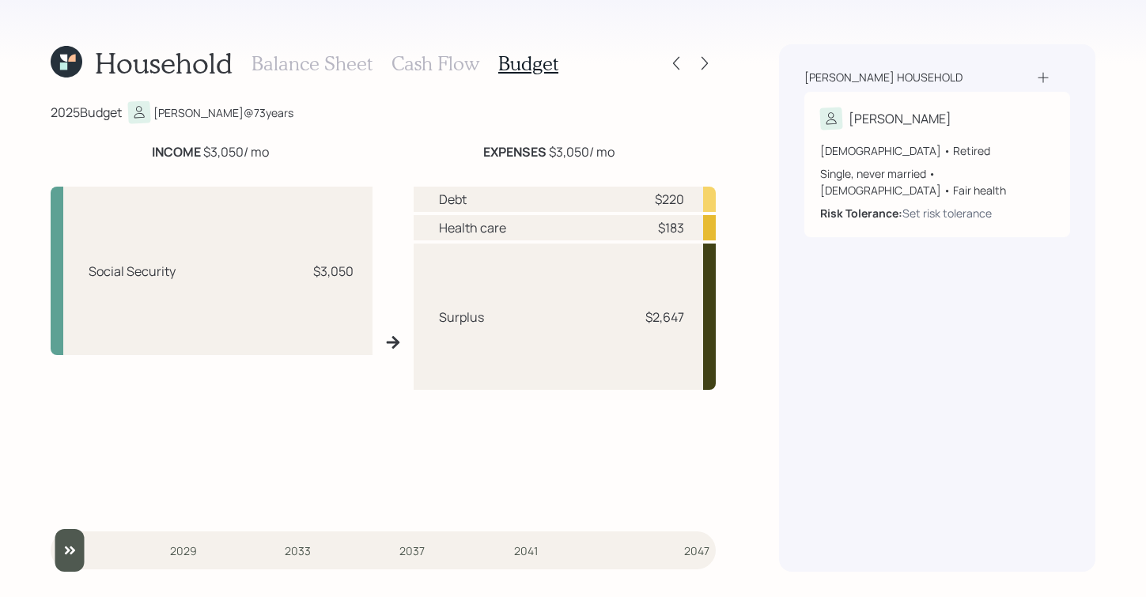
click at [414, 62] on h3 "Cash Flow" at bounding box center [435, 63] width 88 height 23
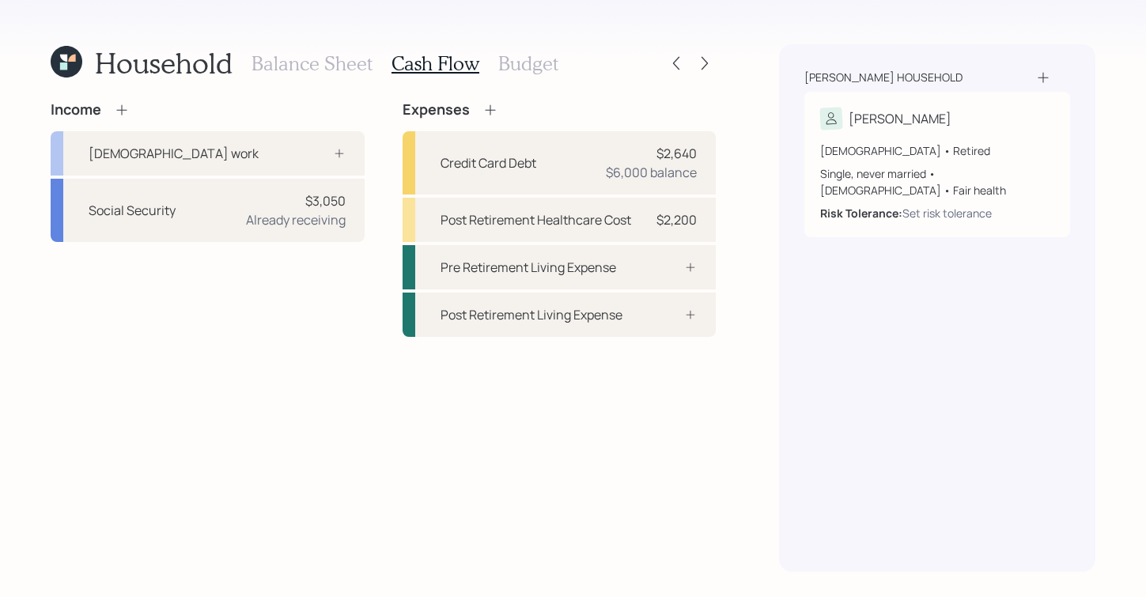
click at [291, 66] on h3 "Balance Sheet" at bounding box center [311, 63] width 121 height 23
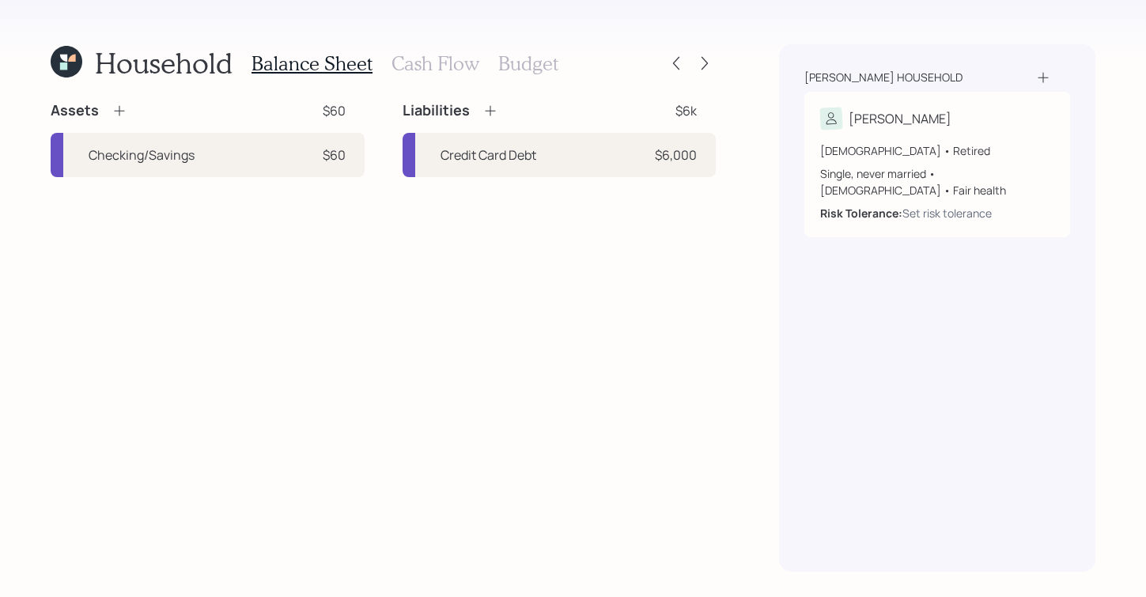
click at [436, 60] on h3 "Cash Flow" at bounding box center [435, 63] width 88 height 23
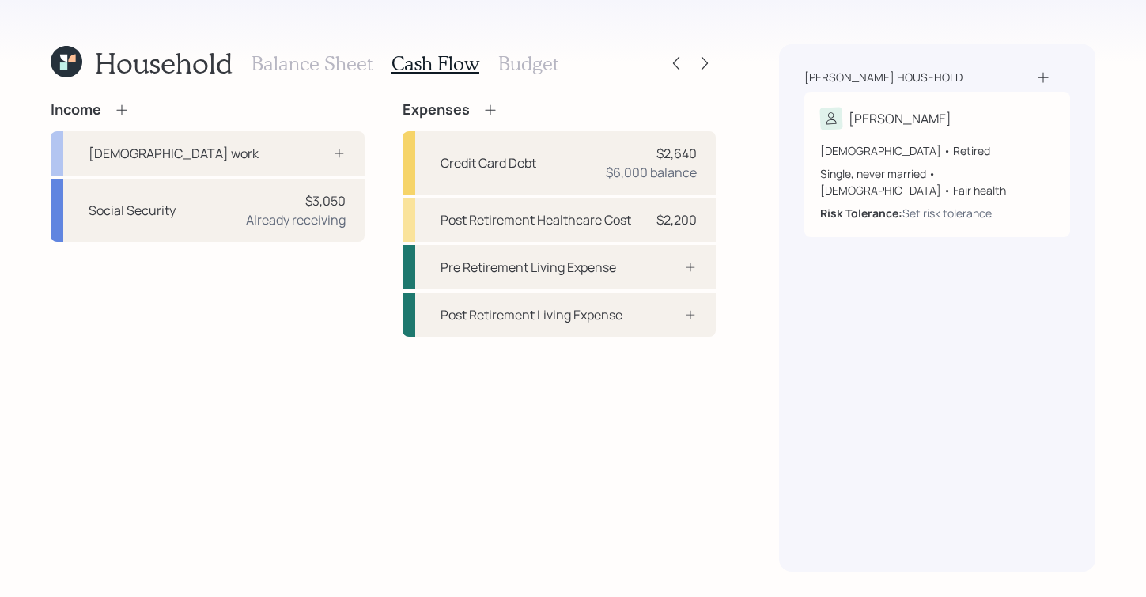
click at [488, 105] on icon at bounding box center [490, 110] width 16 height 16
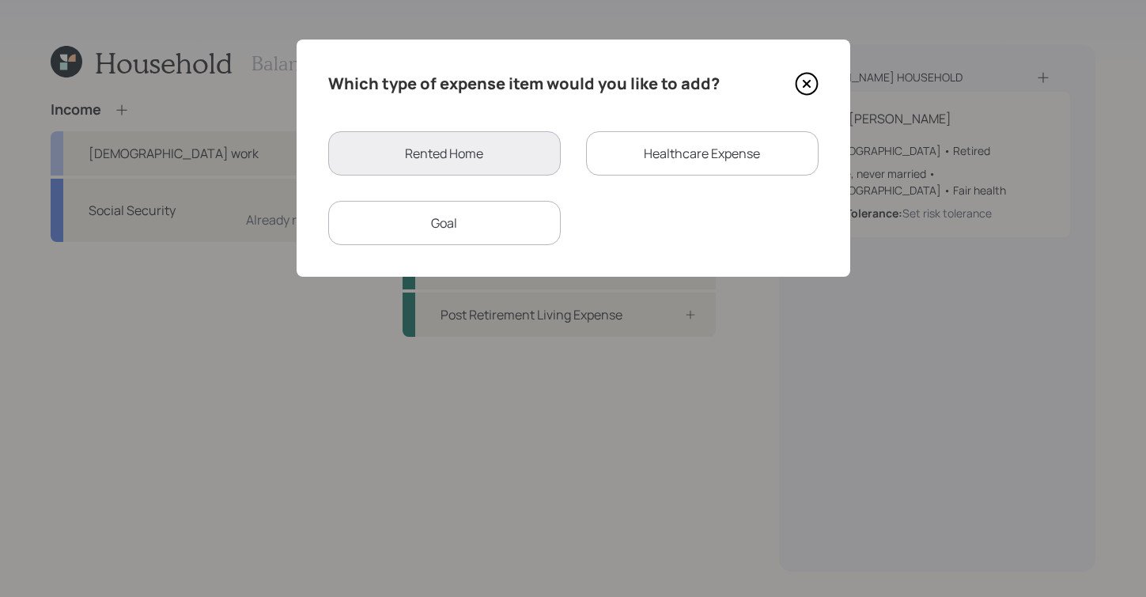
click at [445, 147] on div "Rented Home" at bounding box center [444, 153] width 232 height 44
click at [801, 88] on icon at bounding box center [807, 84] width 24 height 24
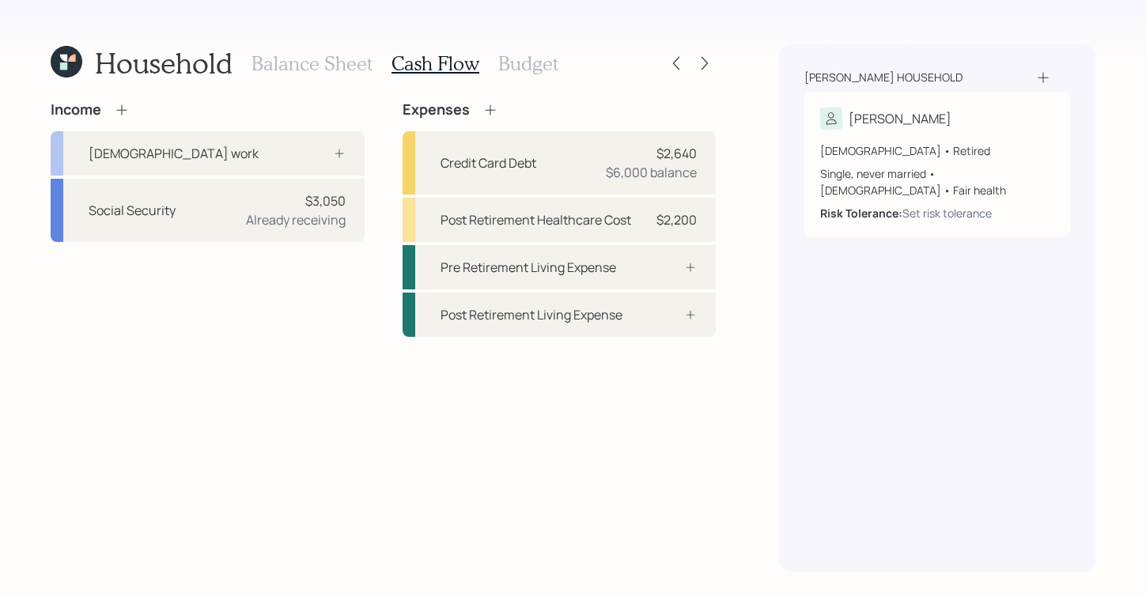
click at [539, 65] on h3 "Budget" at bounding box center [528, 63] width 60 height 23
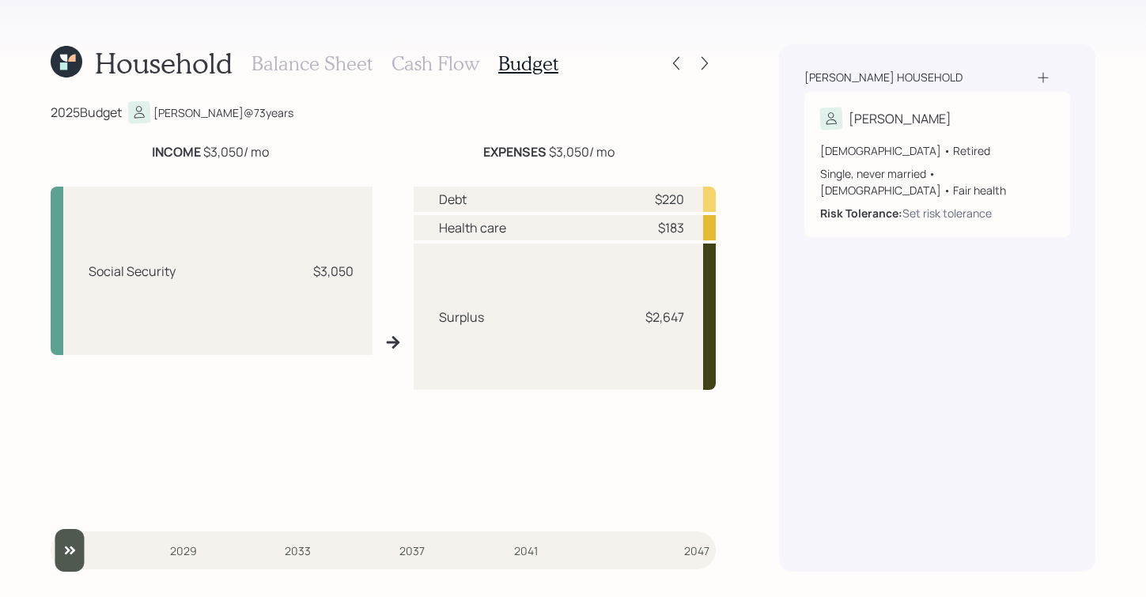
click at [411, 67] on h3 "Cash Flow" at bounding box center [435, 63] width 88 height 23
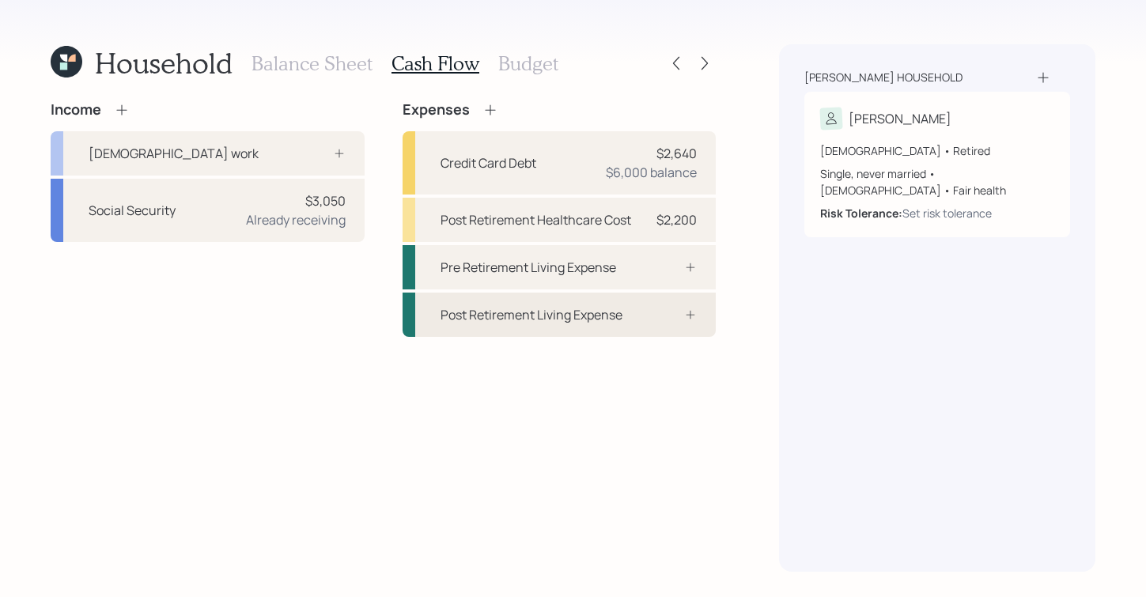
click at [614, 329] on div "Post Retirement Living Expense" at bounding box center [559, 315] width 314 height 44
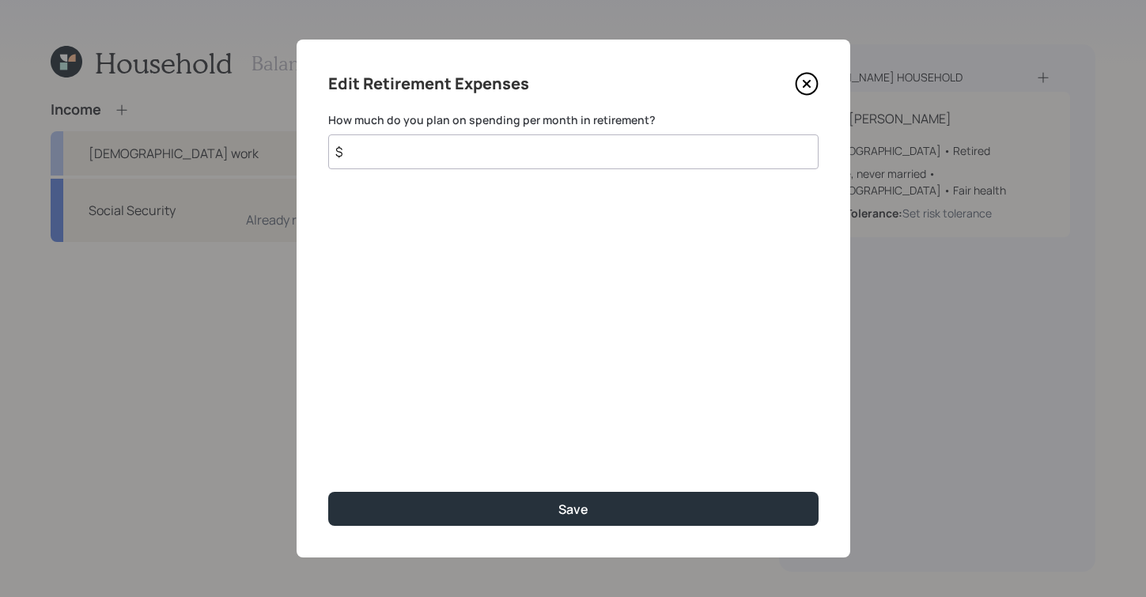
drag, startPoint x: 507, startPoint y: 166, endPoint x: 512, endPoint y: 145, distance: 21.9
click at [507, 158] on input "$" at bounding box center [573, 151] width 490 height 35
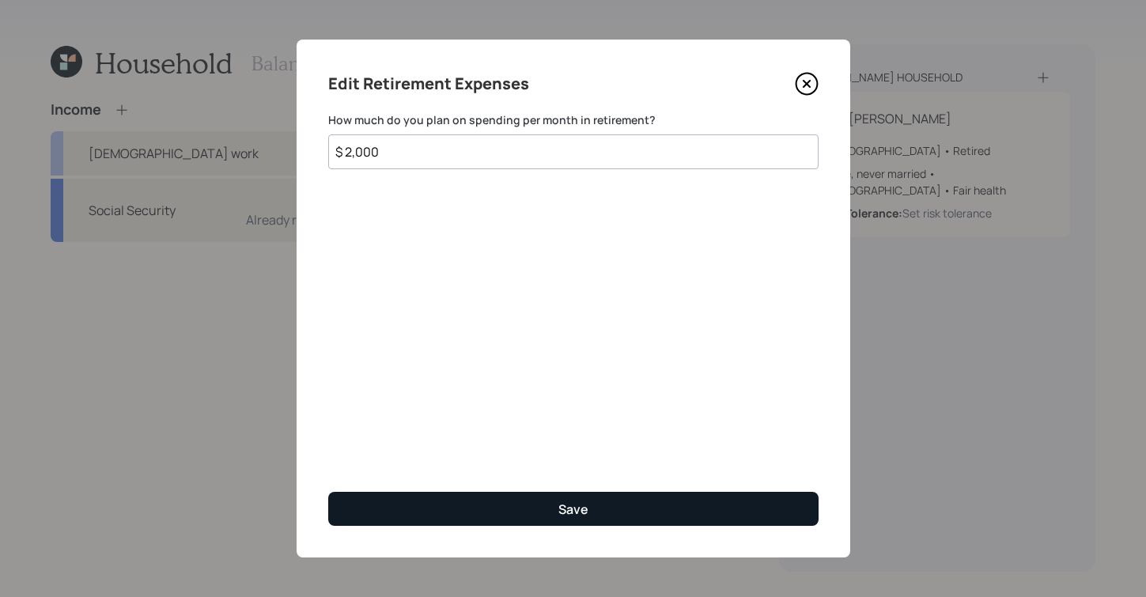
type input "$ 2,000"
click at [583, 513] on div "Save" at bounding box center [573, 508] width 30 height 17
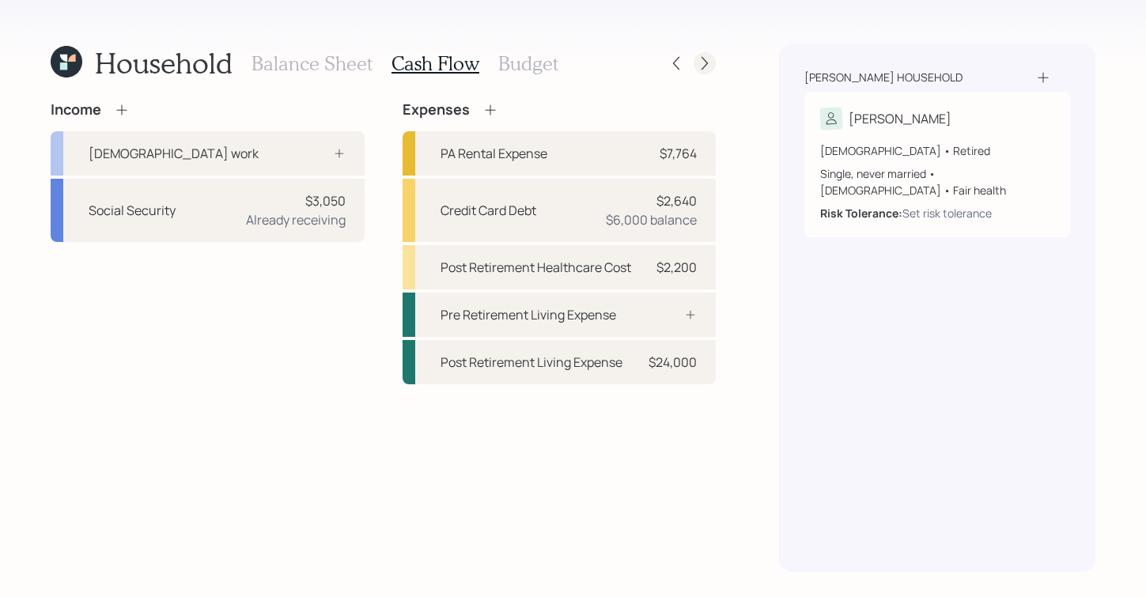
click at [708, 63] on icon at bounding box center [705, 63] width 16 height 16
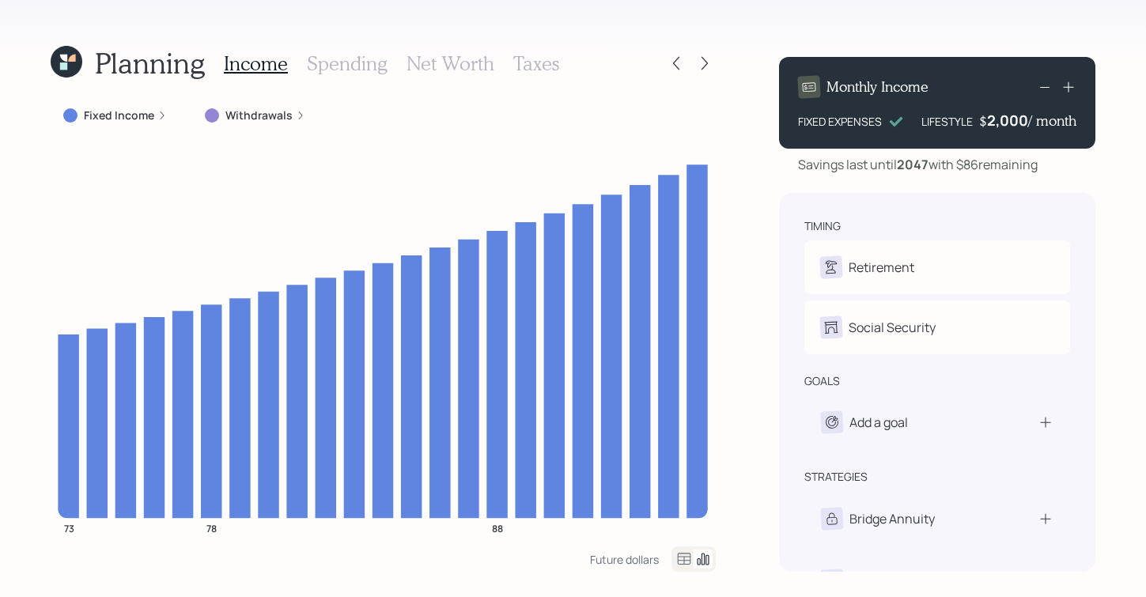
click at [150, 112] on label "Fixed Income" at bounding box center [119, 116] width 70 height 16
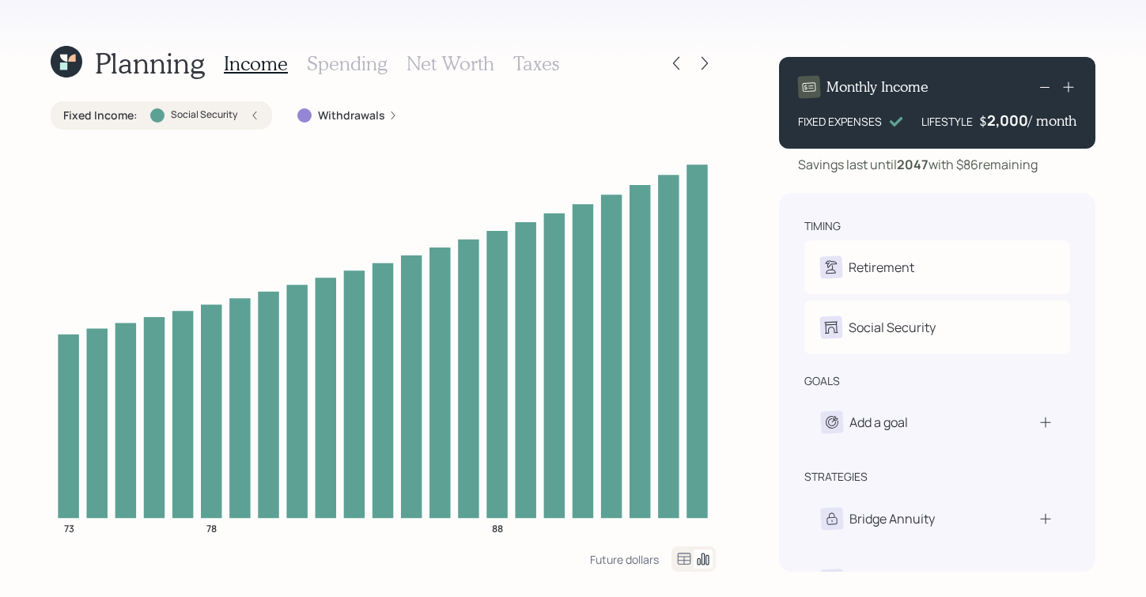
click at [388, 115] on icon at bounding box center [392, 115] width 9 height 9
click at [473, 113] on icon at bounding box center [473, 115] width 9 height 9
click at [252, 122] on div "Fixed Income : Social Security" at bounding box center [161, 116] width 196 height 16
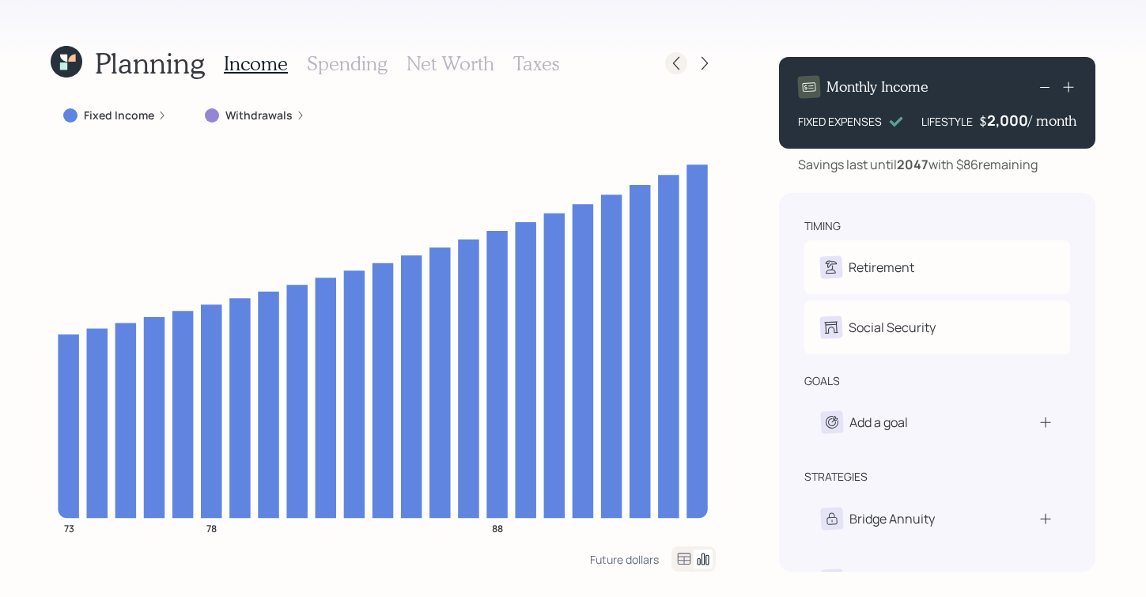
click at [679, 53] on div at bounding box center [676, 63] width 22 height 22
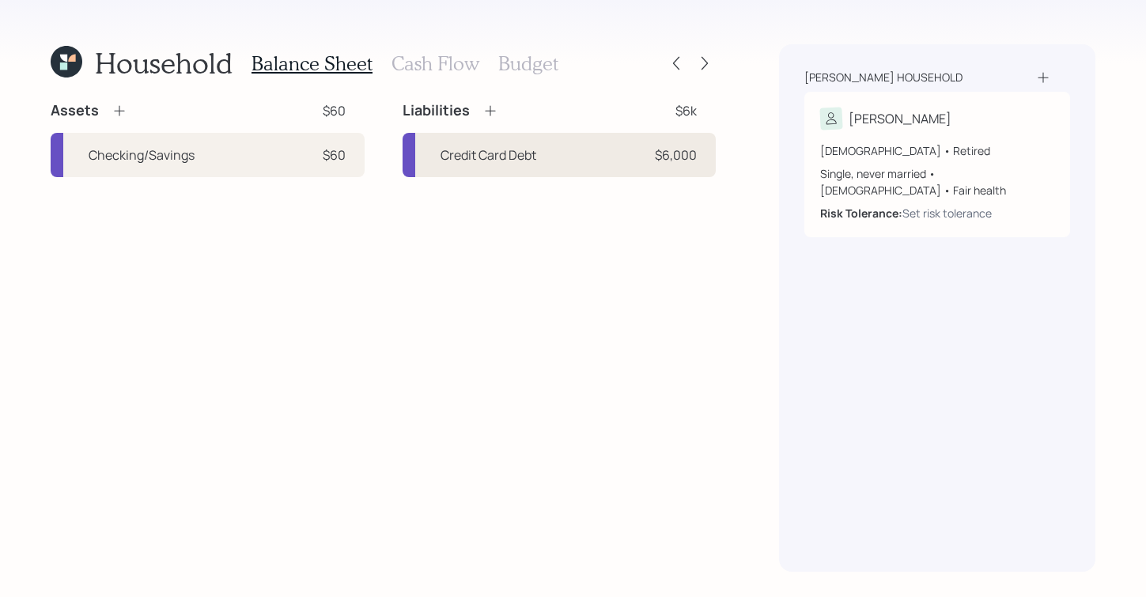
click at [521, 162] on div "Credit Card Debt" at bounding box center [488, 154] width 96 height 19
select select "credit_card"
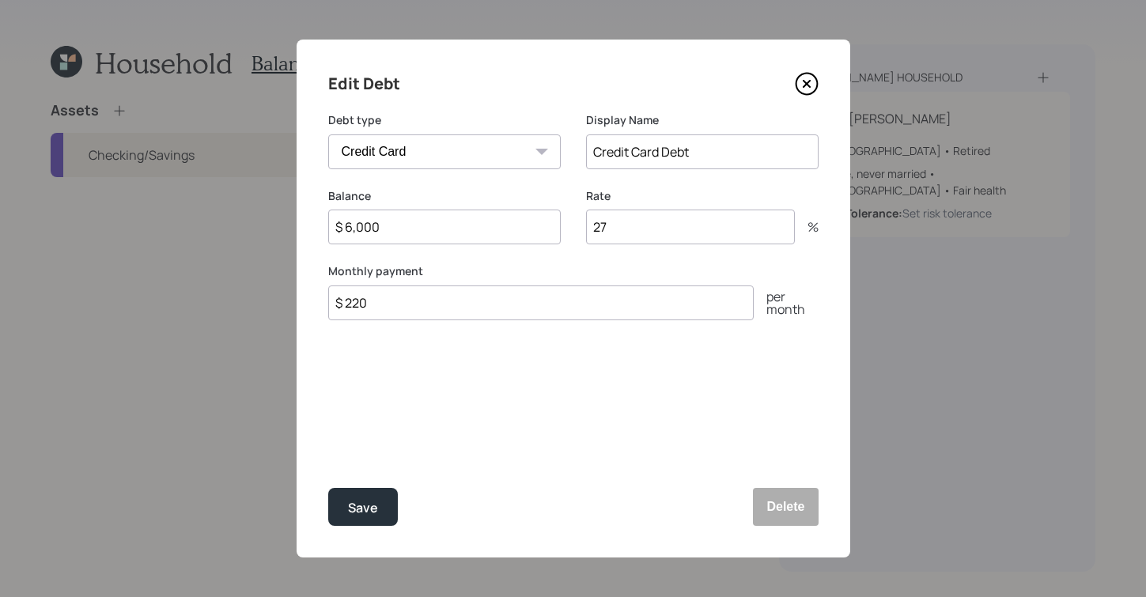
drag, startPoint x: 435, startPoint y: 231, endPoint x: 309, endPoint y: 215, distance: 126.7
click at [309, 215] on div "Edit Debt Debt type Car Credit Card Medical Student Other Display Name Credit C…" at bounding box center [572, 299] width 553 height 518
click at [465, 346] on div "Edit Debt Debt type Car Credit Card Medical Student Other Display Name Credit C…" at bounding box center [572, 299] width 553 height 518
drag, startPoint x: 633, startPoint y: 230, endPoint x: 536, endPoint y: 268, distance: 103.7
click at [527, 237] on div "Balance $ 6,000 Rate 27 %" at bounding box center [573, 226] width 490 height 76
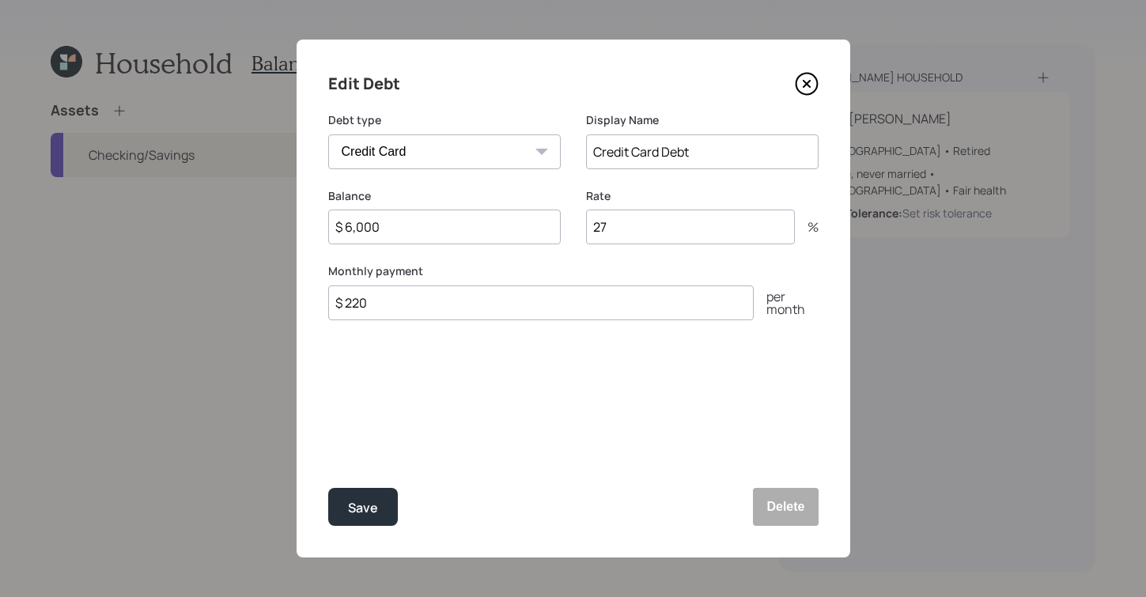
click at [546, 410] on div "Edit Debt Debt type Car Credit Card Medical Student Other Display Name Credit C…" at bounding box center [572, 299] width 553 height 518
drag, startPoint x: 346, startPoint y: 493, endPoint x: 331, endPoint y: 503, distance: 17.6
click at [344, 493] on button "Save" at bounding box center [363, 507] width 70 height 38
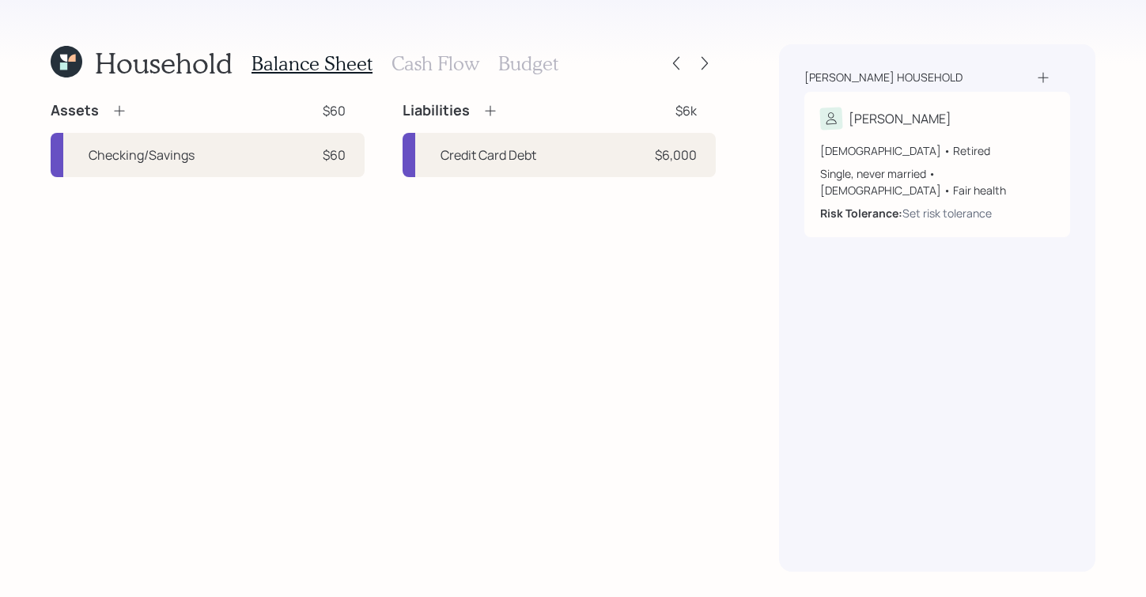
click at [439, 57] on h3 "Cash Flow" at bounding box center [435, 63] width 88 height 23
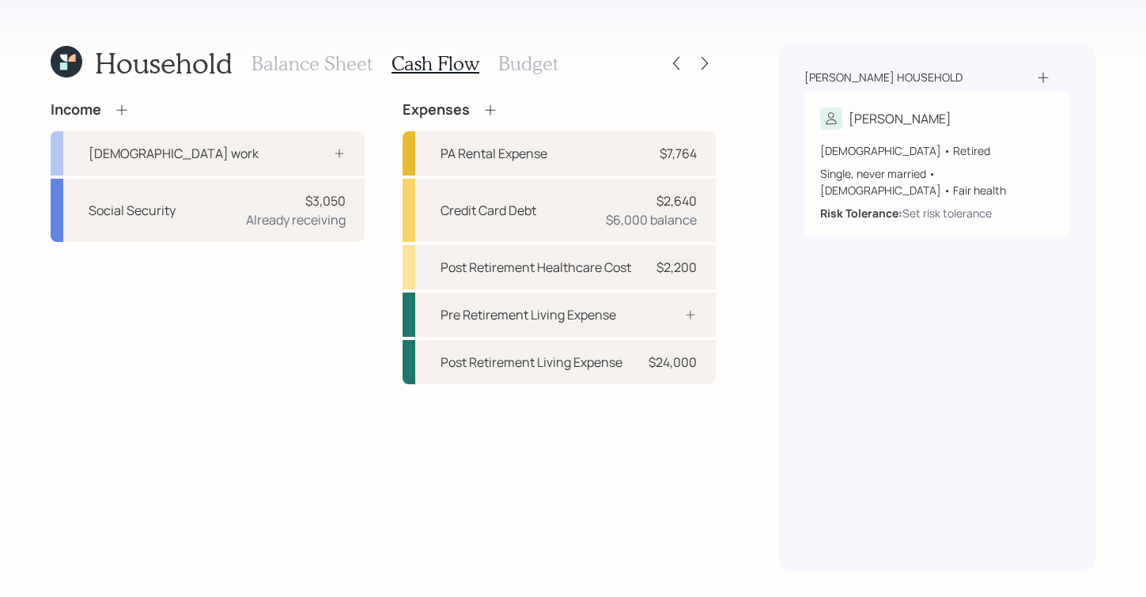
click at [537, 71] on h3 "Budget" at bounding box center [528, 63] width 60 height 23
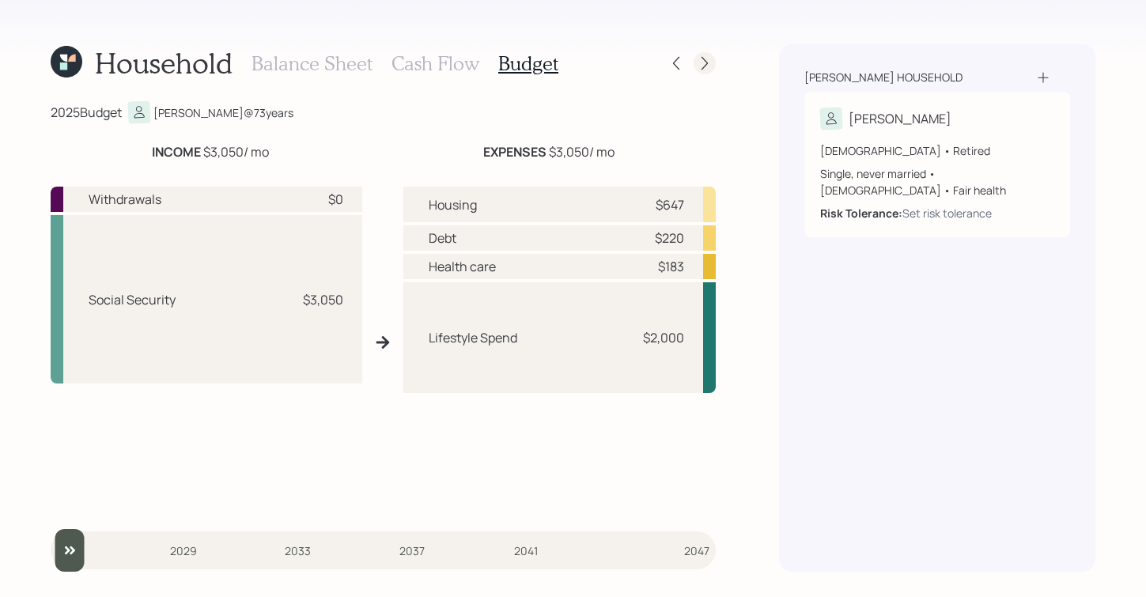
click at [704, 58] on icon at bounding box center [705, 63] width 16 height 16
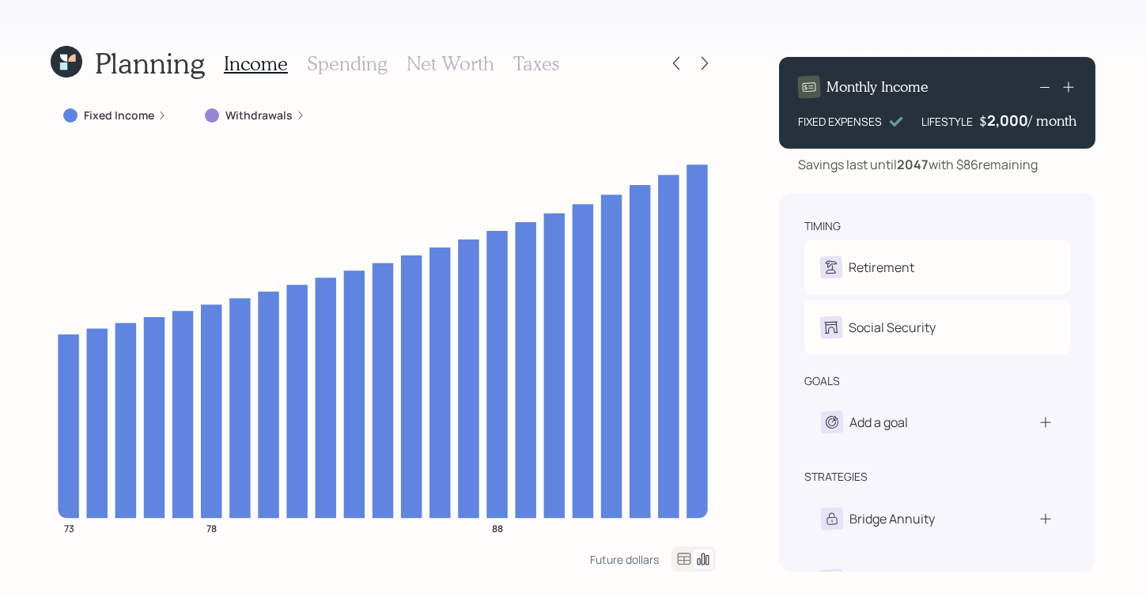
click at [1097, 202] on div "Planning Income Spending Net Worth Taxes Fixed Income Withdrawals 73 78 88 Futu…" at bounding box center [573, 298] width 1146 height 597
click at [1046, 89] on icon at bounding box center [1044, 86] width 19 height 19
click at [1045, 91] on icon at bounding box center [1044, 86] width 19 height 19
drag, startPoint x: 198, startPoint y: 115, endPoint x: 274, endPoint y: 106, distance: 75.7
click at [275, 116] on div "Fixed Income" at bounding box center [383, 115] width 665 height 28
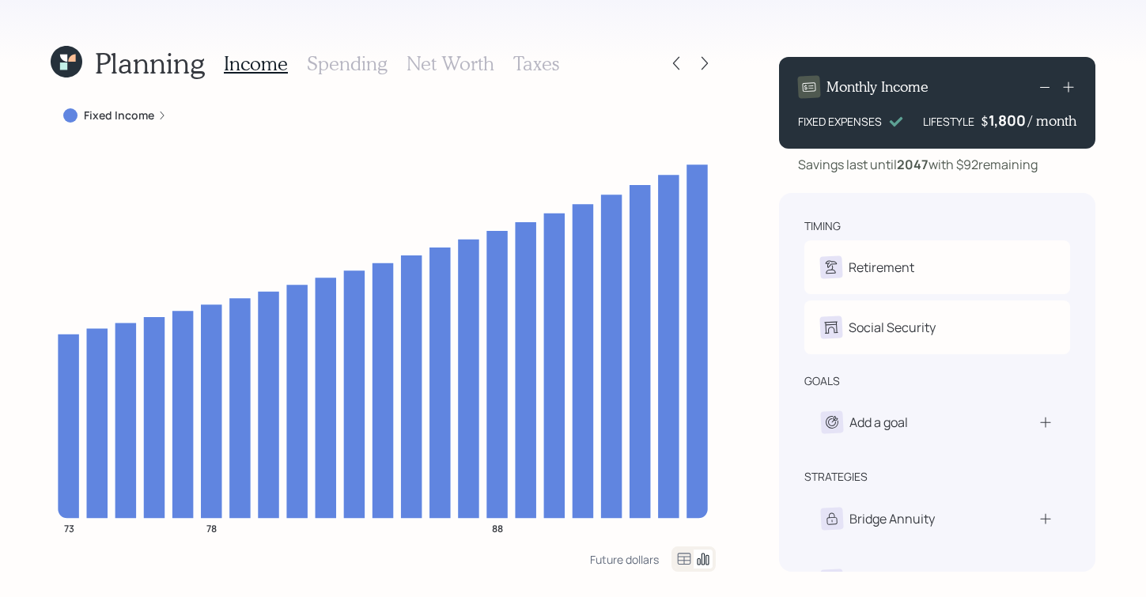
click at [768, 387] on div "Planning Income Spending Net Worth Taxes Fixed Income 73 78 88 Future dollars M…" at bounding box center [573, 298] width 1146 height 597
click at [743, 64] on div "Planning Income Spending Net Worth Taxes Fixed Income 73 78 88 Future dollars M…" at bounding box center [573, 298] width 1146 height 597
click at [349, 65] on h3 "Spending" at bounding box center [347, 63] width 81 height 23
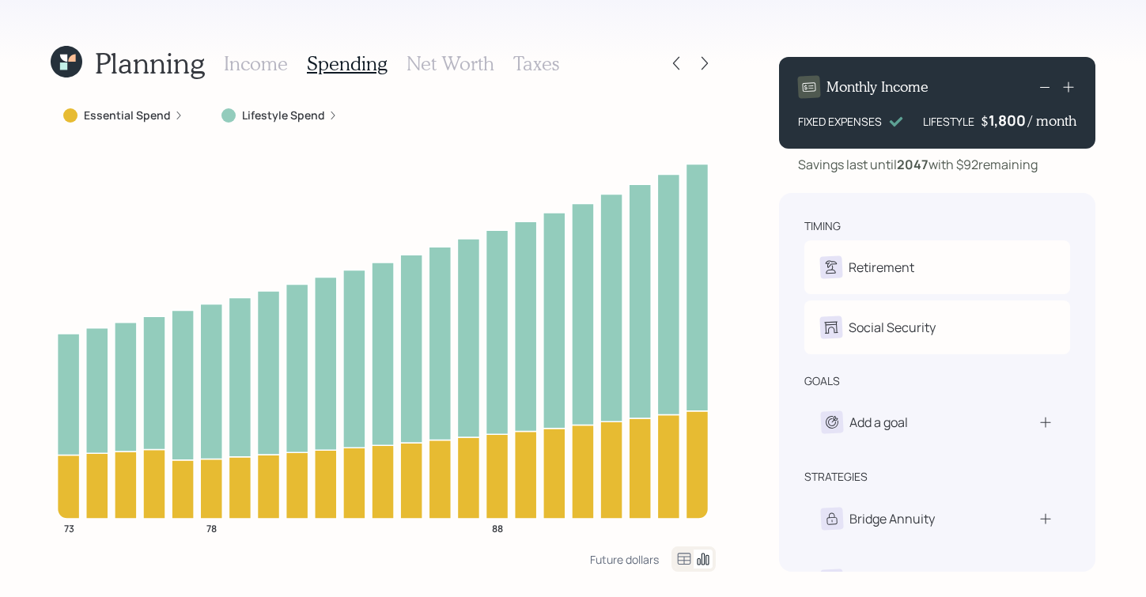
click at [444, 70] on h3 "Net Worth" at bounding box center [450, 63] width 88 height 23
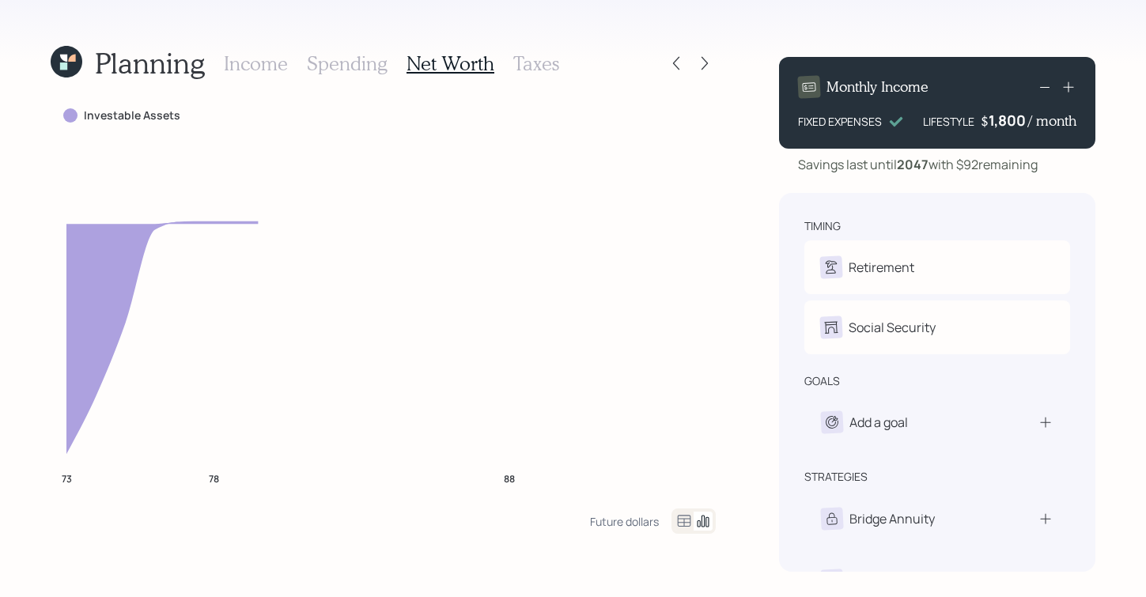
click at [536, 64] on h3 "Taxes" at bounding box center [536, 63] width 46 height 23
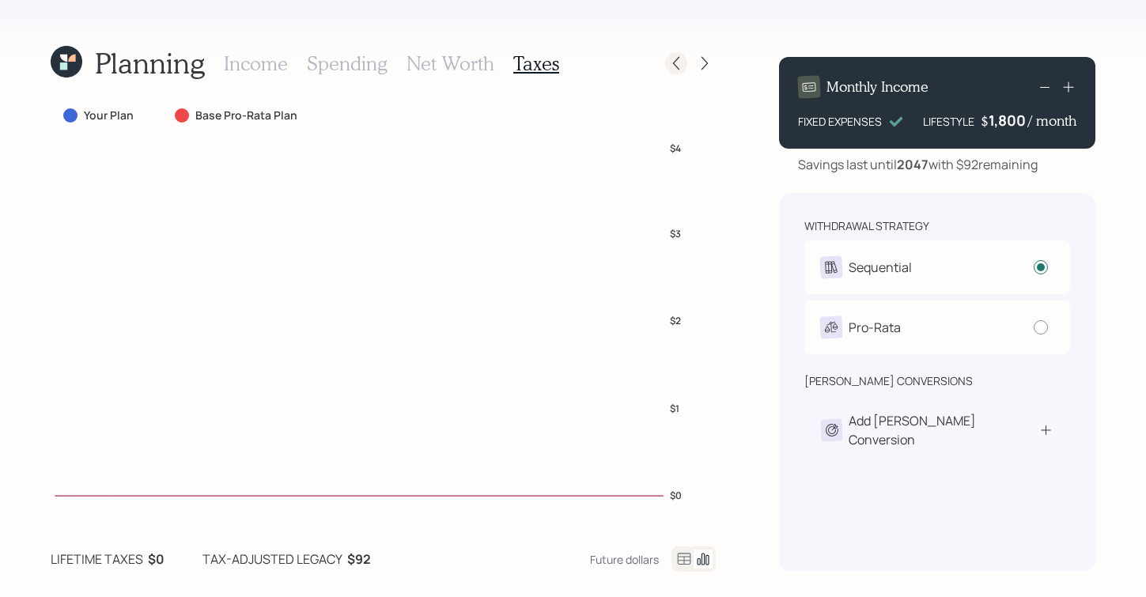
click at [674, 63] on icon at bounding box center [676, 63] width 6 height 13
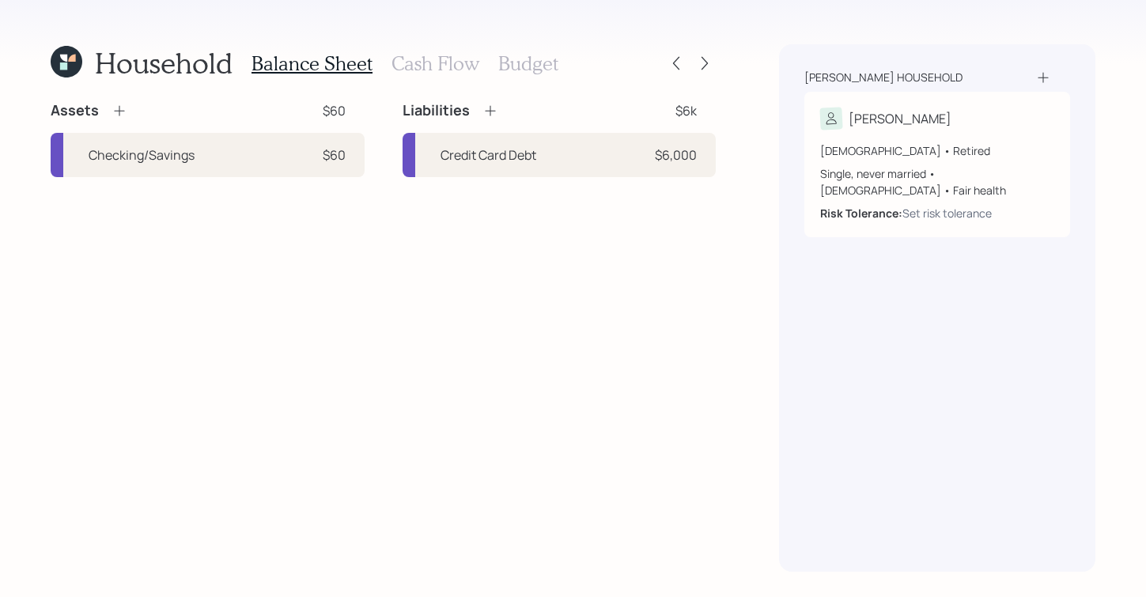
click at [691, 68] on div at bounding box center [690, 63] width 51 height 22
click at [701, 62] on icon at bounding box center [705, 63] width 16 height 16
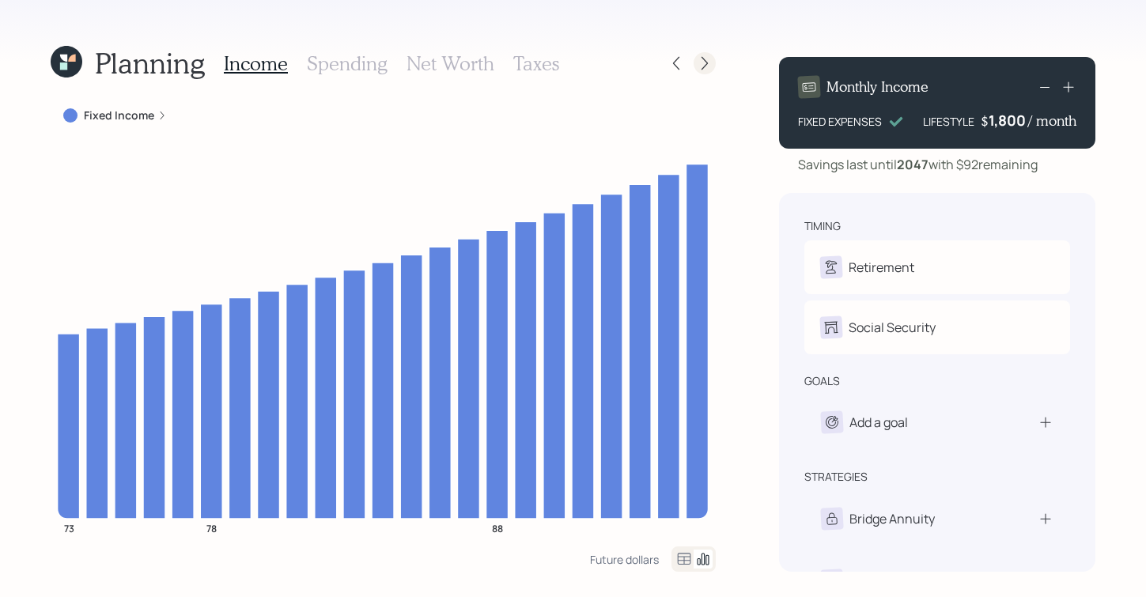
click at [701, 64] on icon at bounding box center [705, 63] width 16 height 16
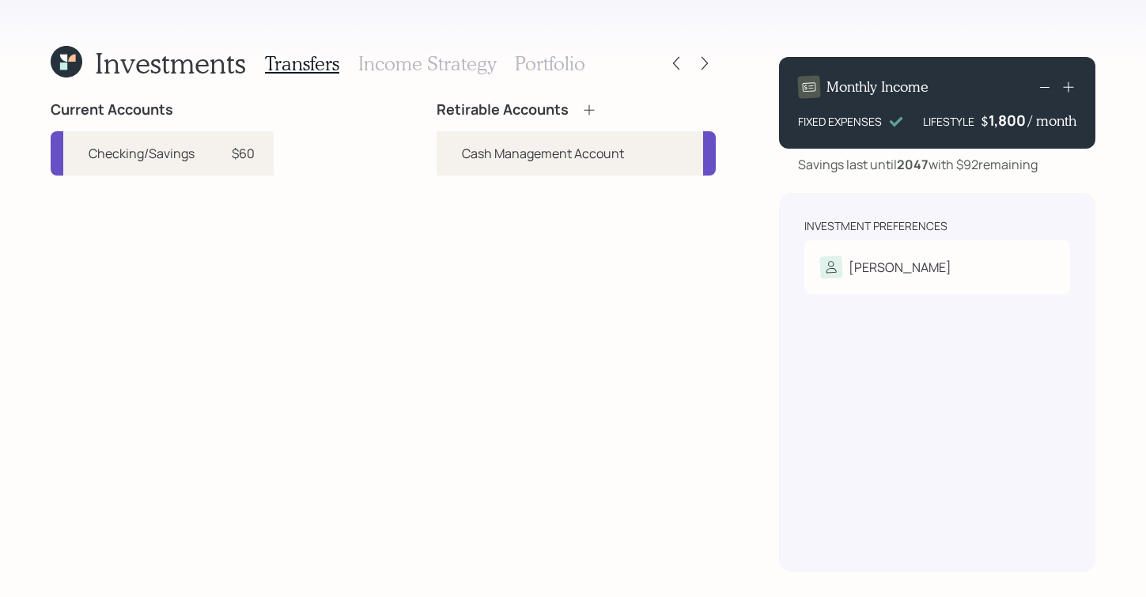
click at [701, 64] on icon at bounding box center [705, 63] width 16 height 16
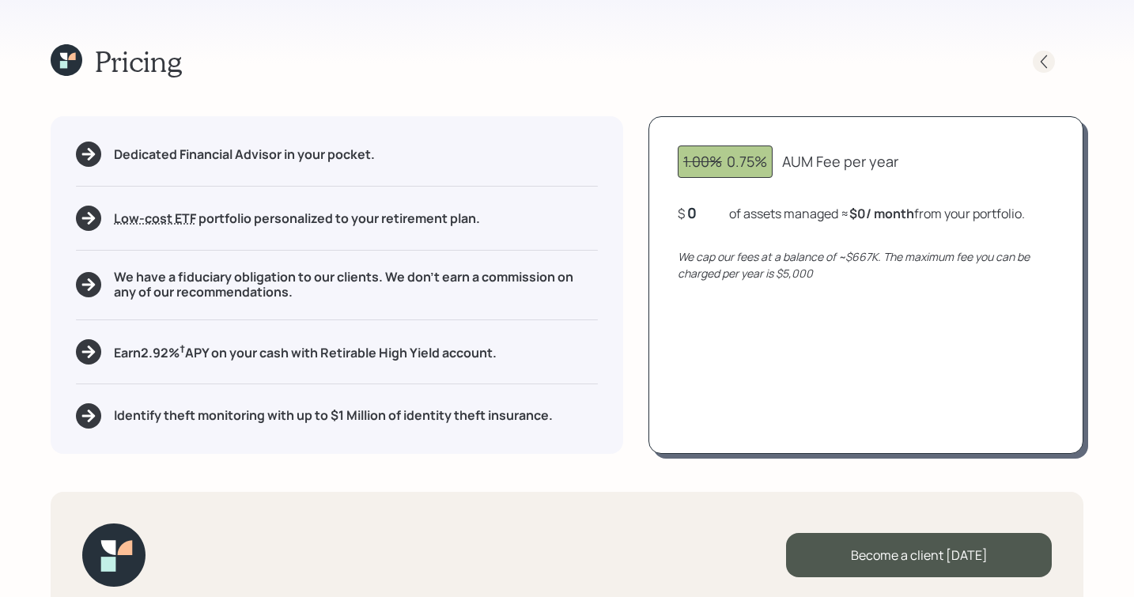
click at [1042, 61] on icon at bounding box center [1044, 62] width 16 height 16
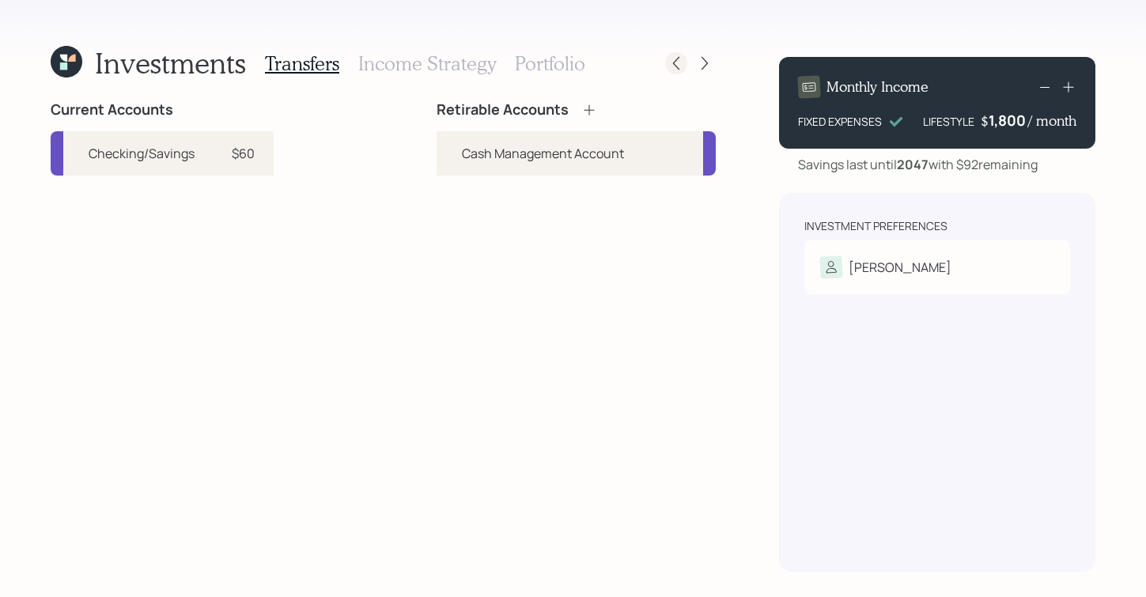
click at [681, 60] on icon at bounding box center [676, 63] width 16 height 16
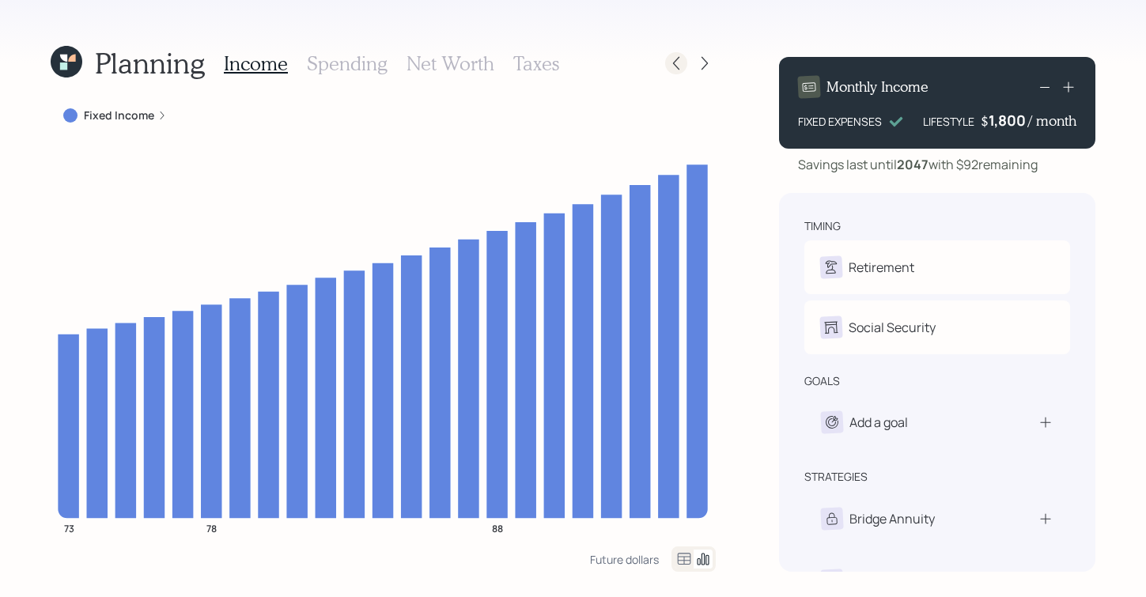
click at [671, 60] on icon at bounding box center [676, 63] width 16 height 16
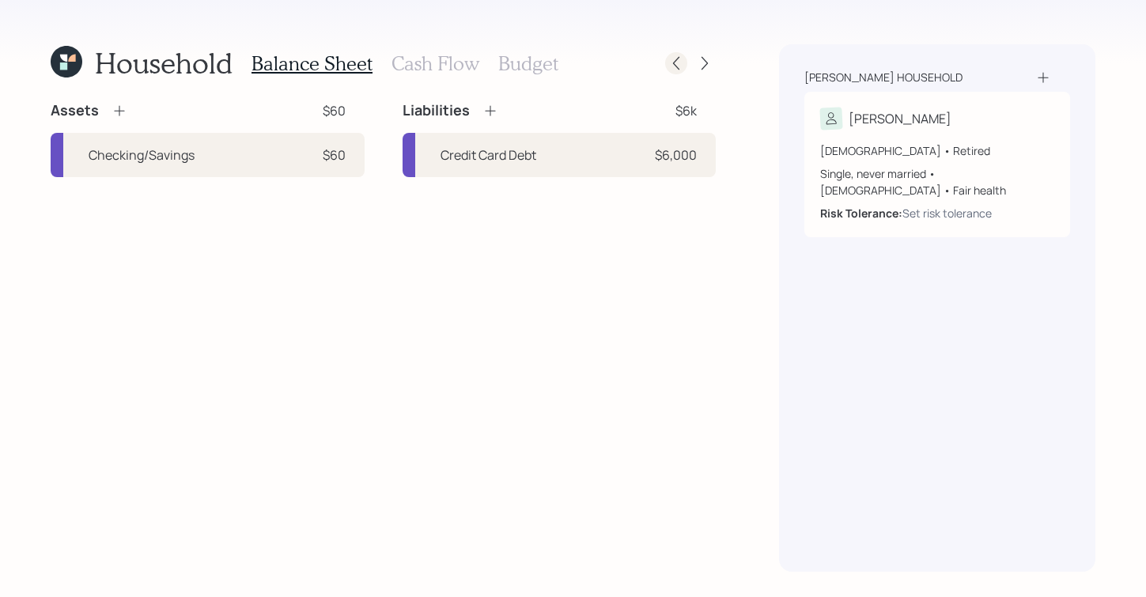
click at [680, 61] on icon at bounding box center [676, 63] width 16 height 16
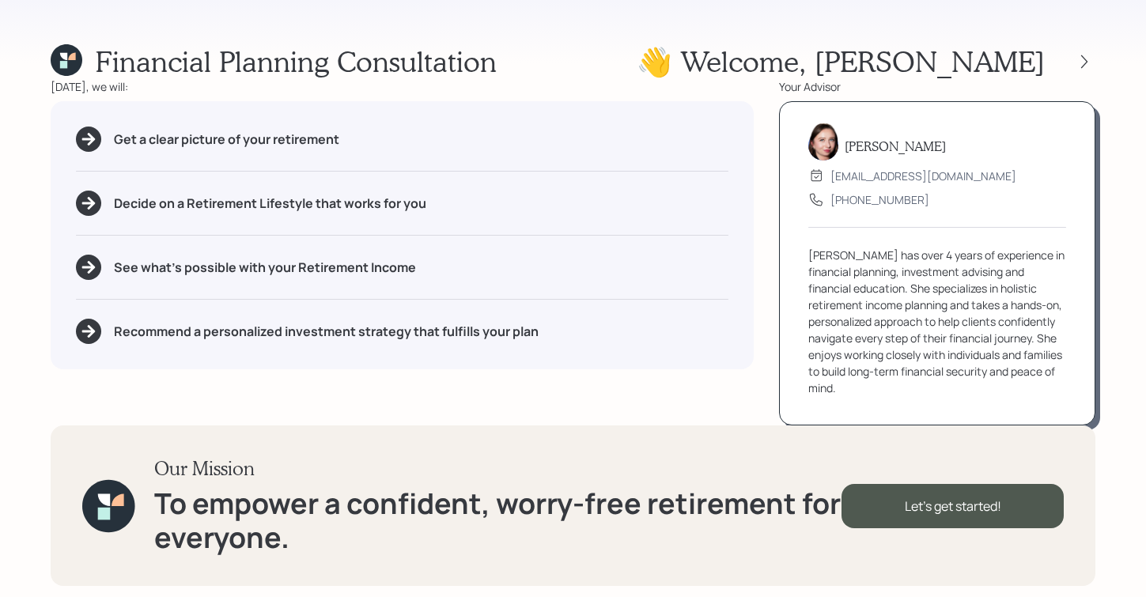
click at [60, 61] on icon at bounding box center [67, 60] width 32 height 32
